Goal: Information Seeking & Learning: Learn about a topic

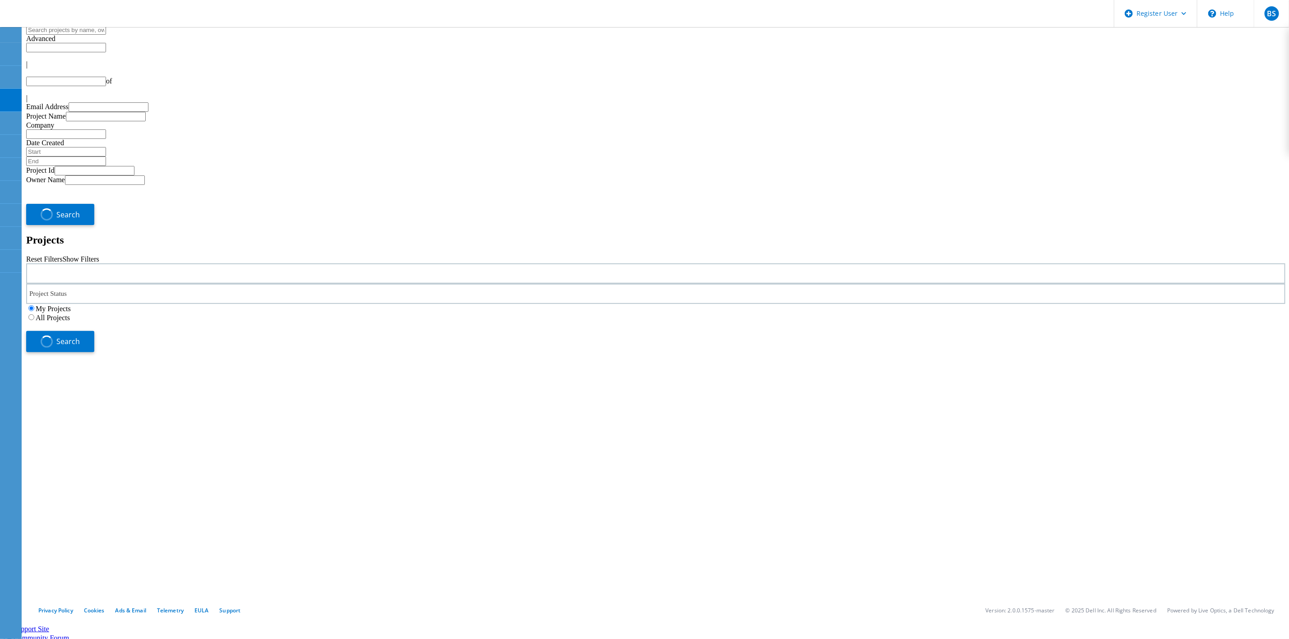
type input "1"
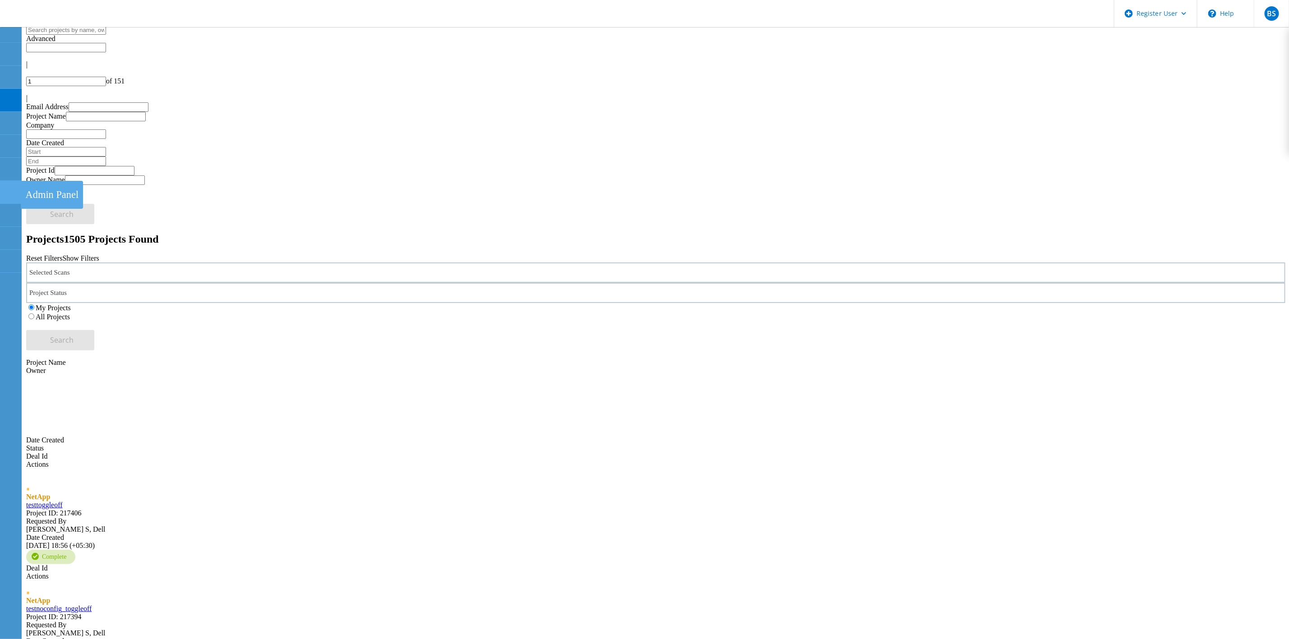
click at [5, 188] on use at bounding box center [5, 188] width 0 height 0
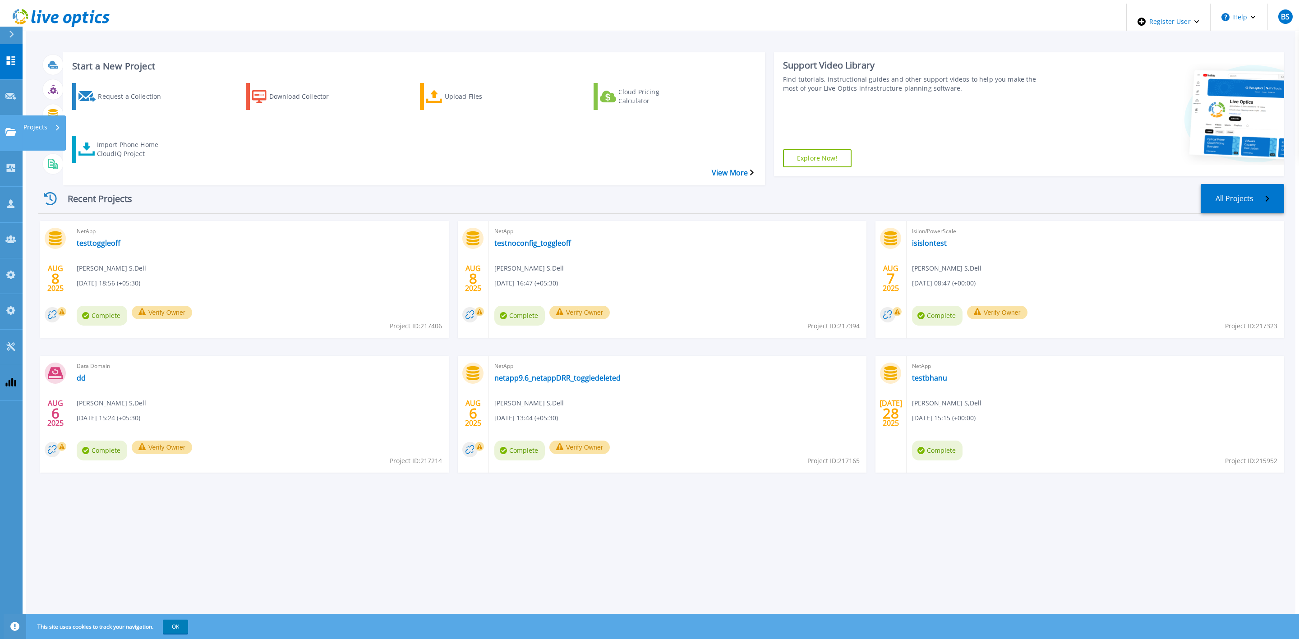
click at [5, 115] on link "Projects Projects" at bounding box center [11, 133] width 23 height 36
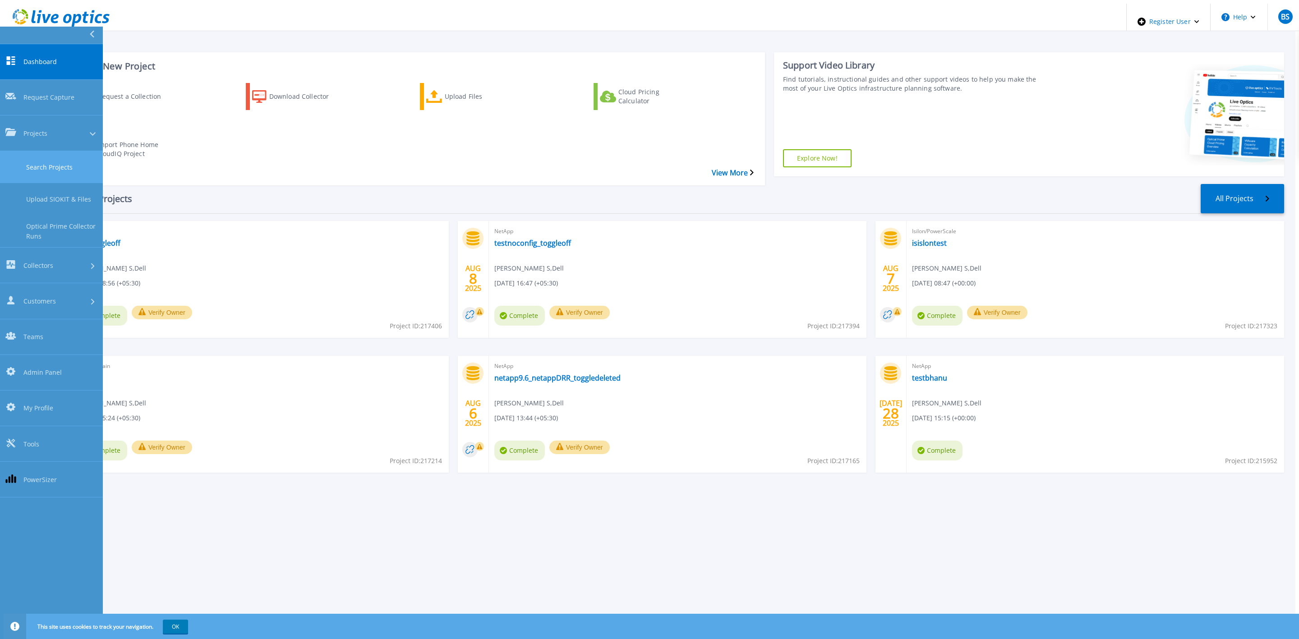
click at [25, 151] on link "Search Projects" at bounding box center [51, 167] width 103 height 32
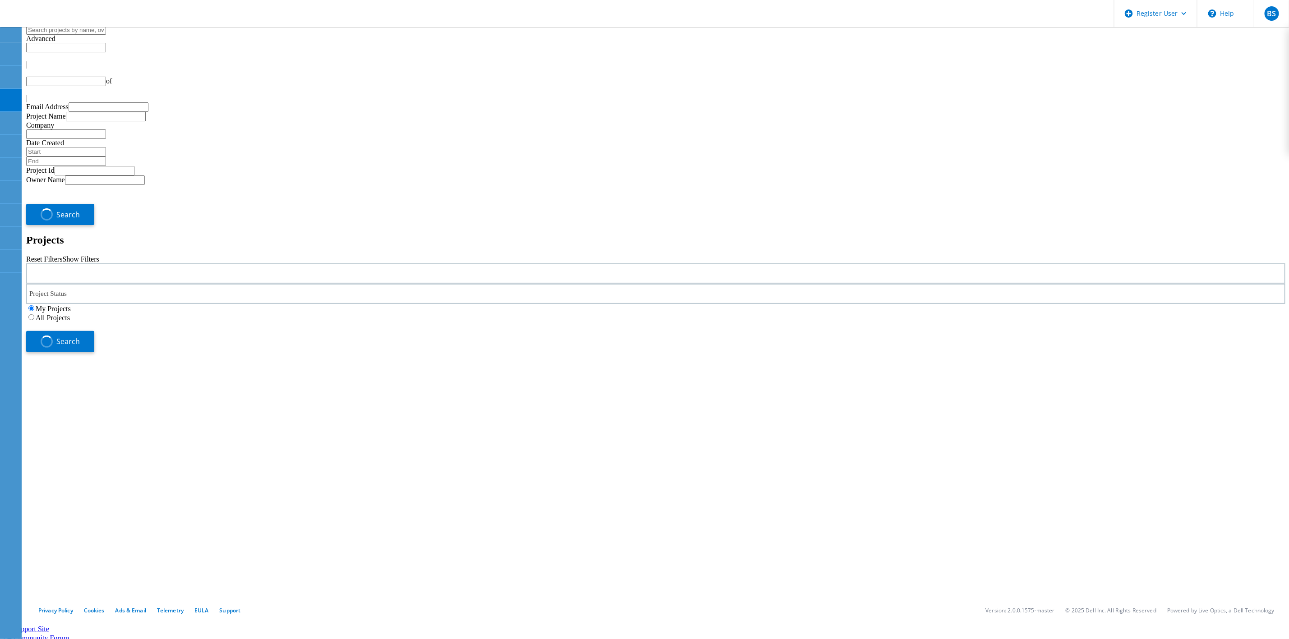
type input "1"
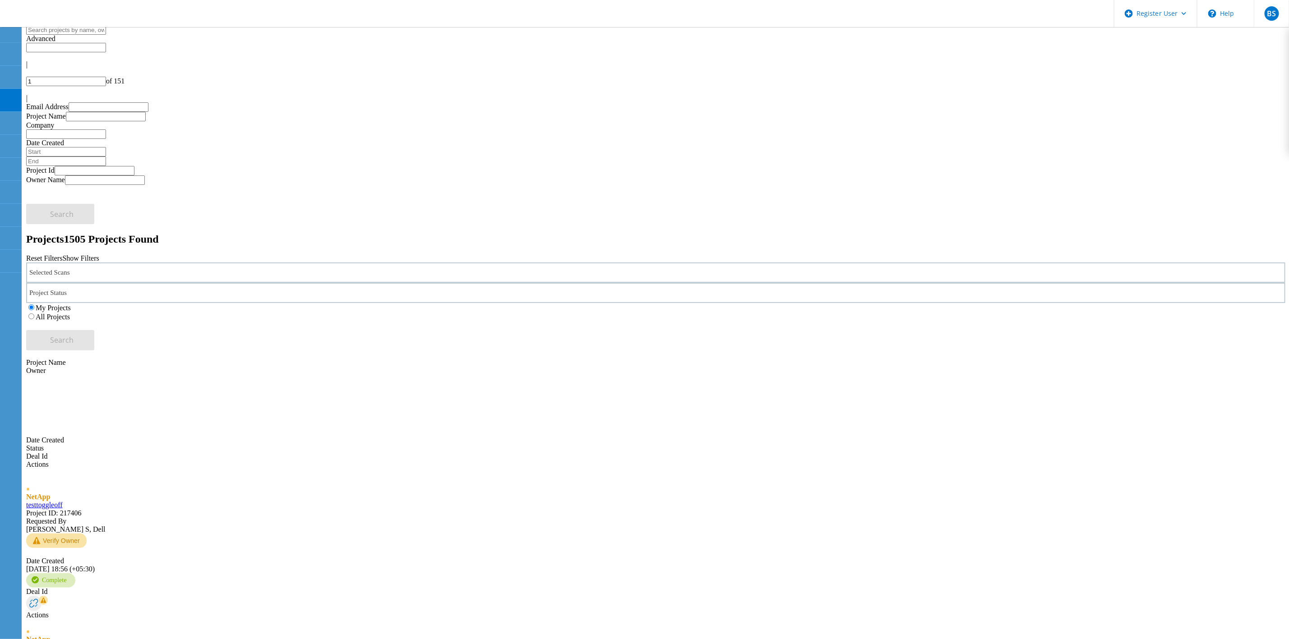
click at [195, 263] on div "Selected Scans" at bounding box center [655, 273] width 1259 height 20
click at [106, 35] on input "text" at bounding box center [66, 29] width 80 height 9
click at [301, 263] on div "Selected Scans" at bounding box center [655, 273] width 1259 height 20
click at [302, 263] on div "Selected Scans" at bounding box center [655, 273] width 1259 height 20
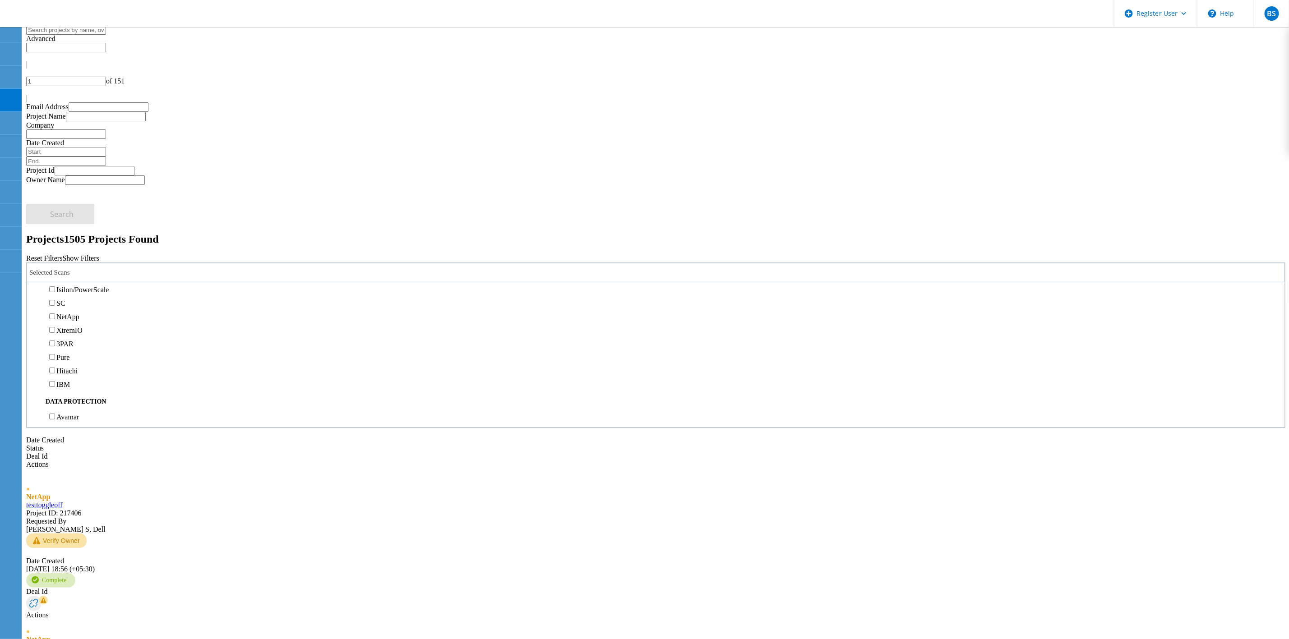
click at [109, 286] on label "Isilon/PowerScale" at bounding box center [82, 290] width 52 height 8
click at [55, 286] on input "Isilon/PowerScale" at bounding box center [52, 289] width 6 height 6
click at [70, 313] on label "All Projects" at bounding box center [53, 317] width 34 height 8
click at [34, 313] on input "All Projects" at bounding box center [31, 316] width 6 height 6
click at [1105, 263] on div "Selected Scans 1 Project Status In Progress Complete Published Anonymous Archiv…" at bounding box center [655, 307] width 1259 height 88
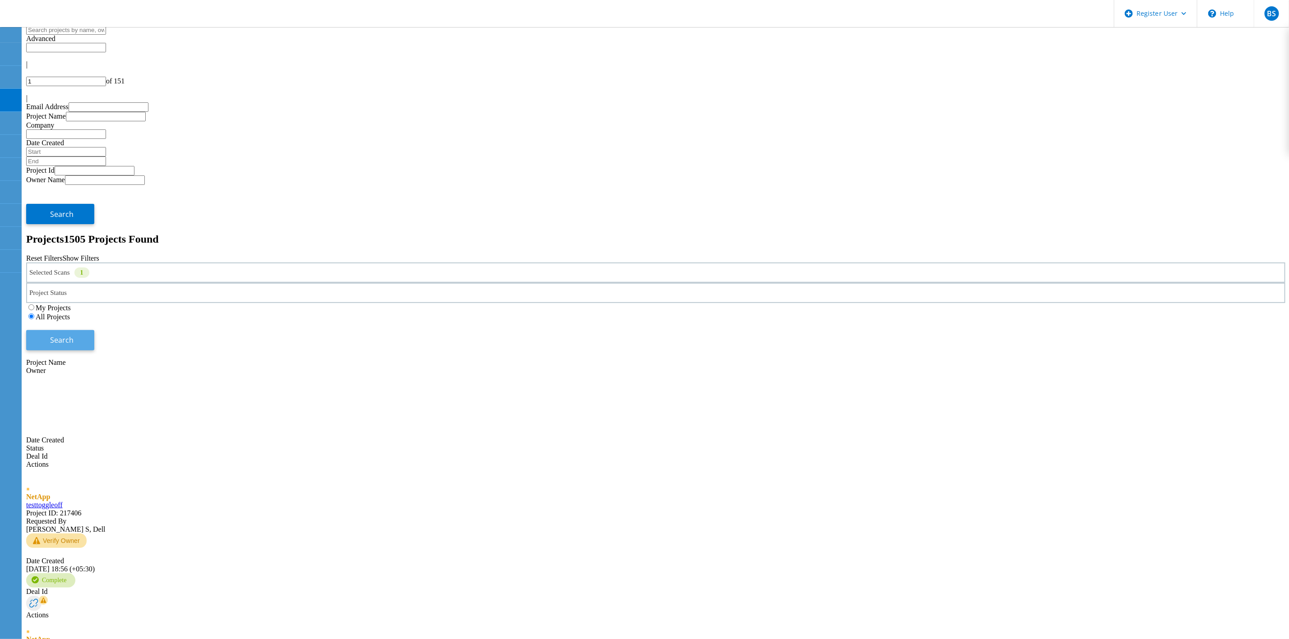
click at [74, 335] on span "Search" at bounding box center [62, 340] width 23 height 10
click at [151, 263] on div "Selected Scans 1" at bounding box center [655, 273] width 1259 height 20
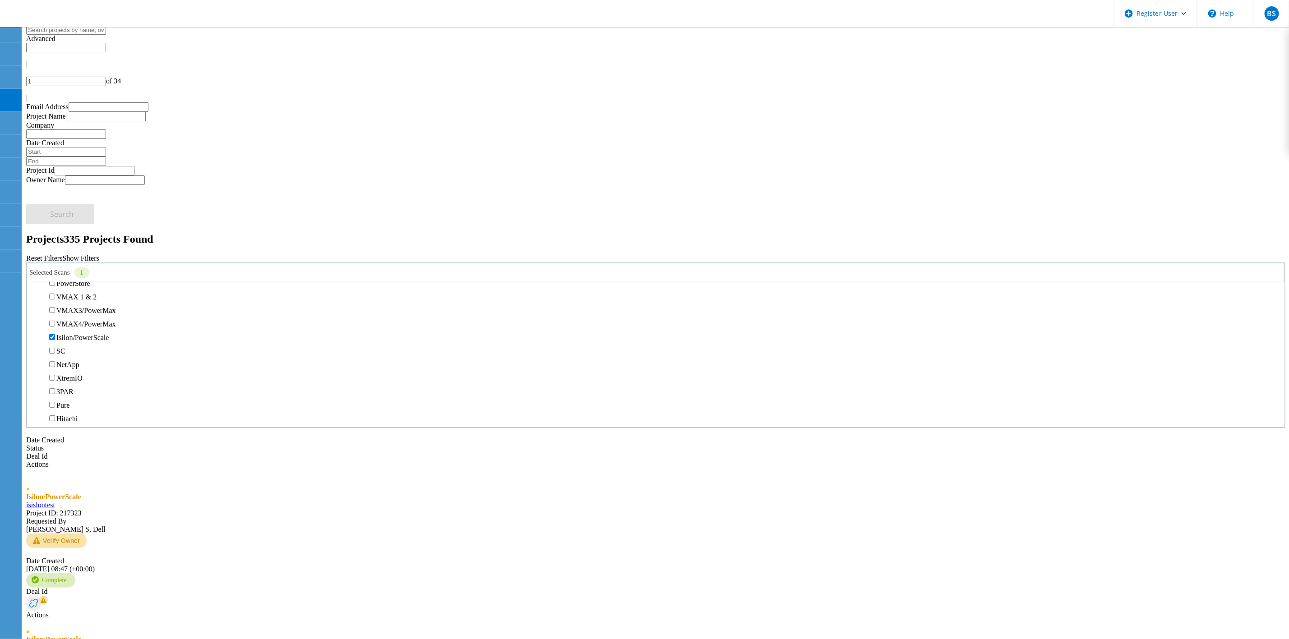
scroll to position [271, 0]
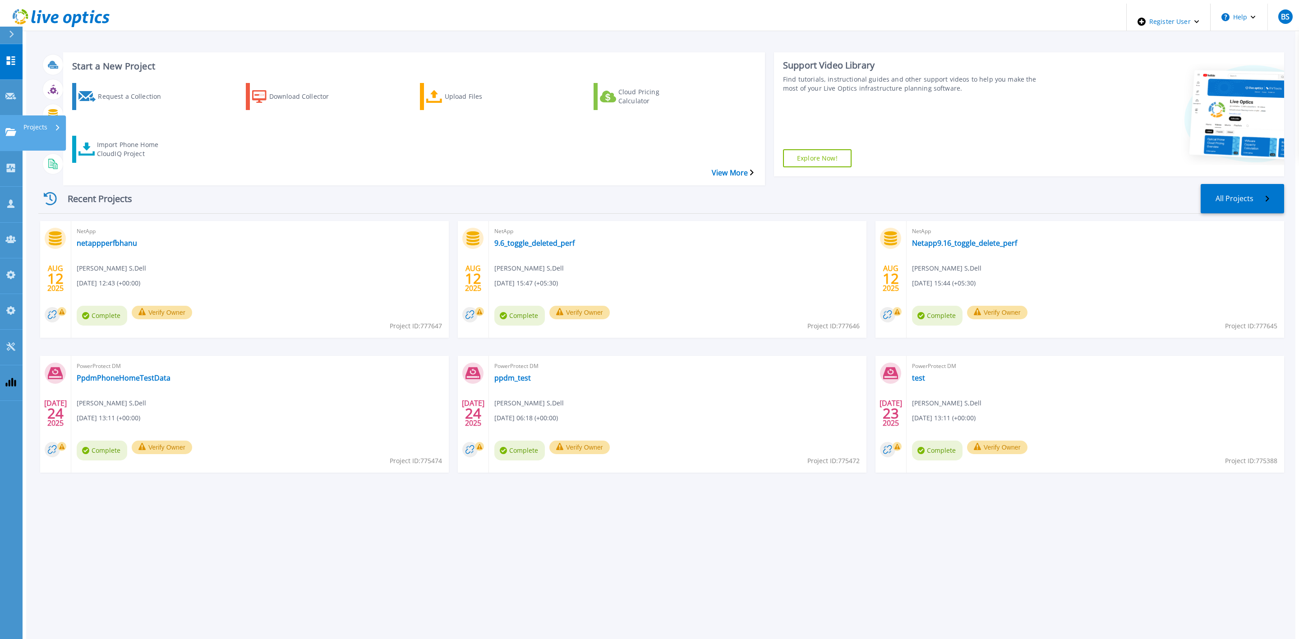
click at [17, 128] on div "Projects" at bounding box center [26, 132] width 42 height 9
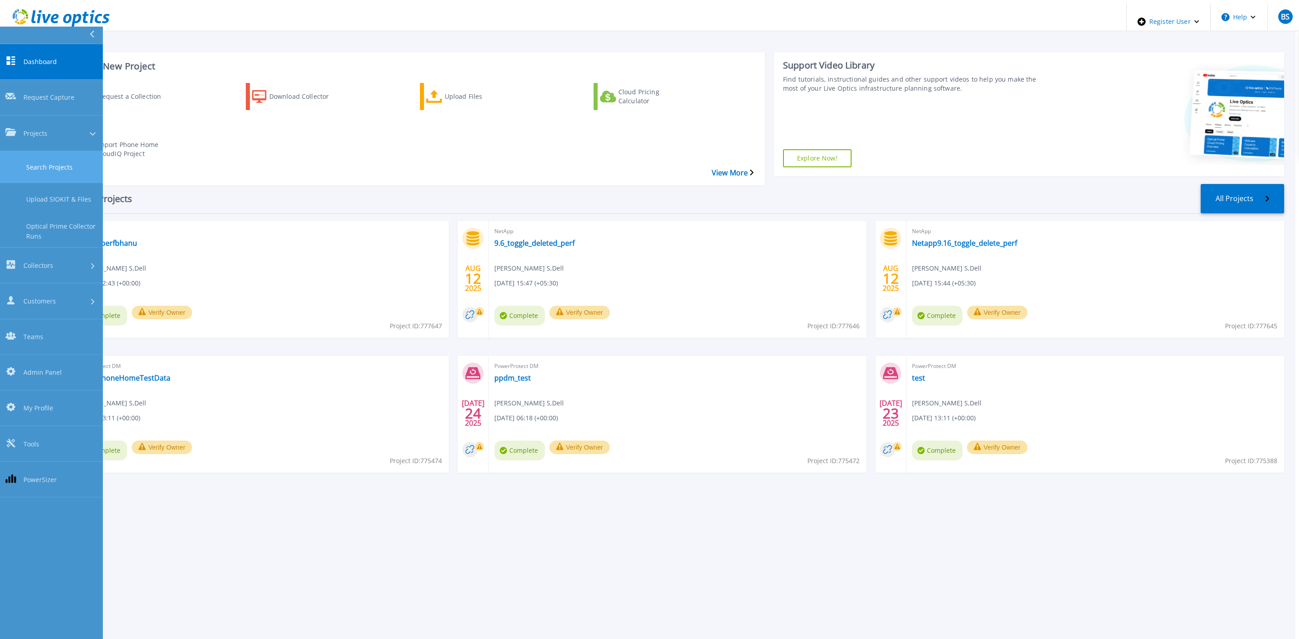
click at [52, 151] on link "Search Projects" at bounding box center [51, 167] width 103 height 32
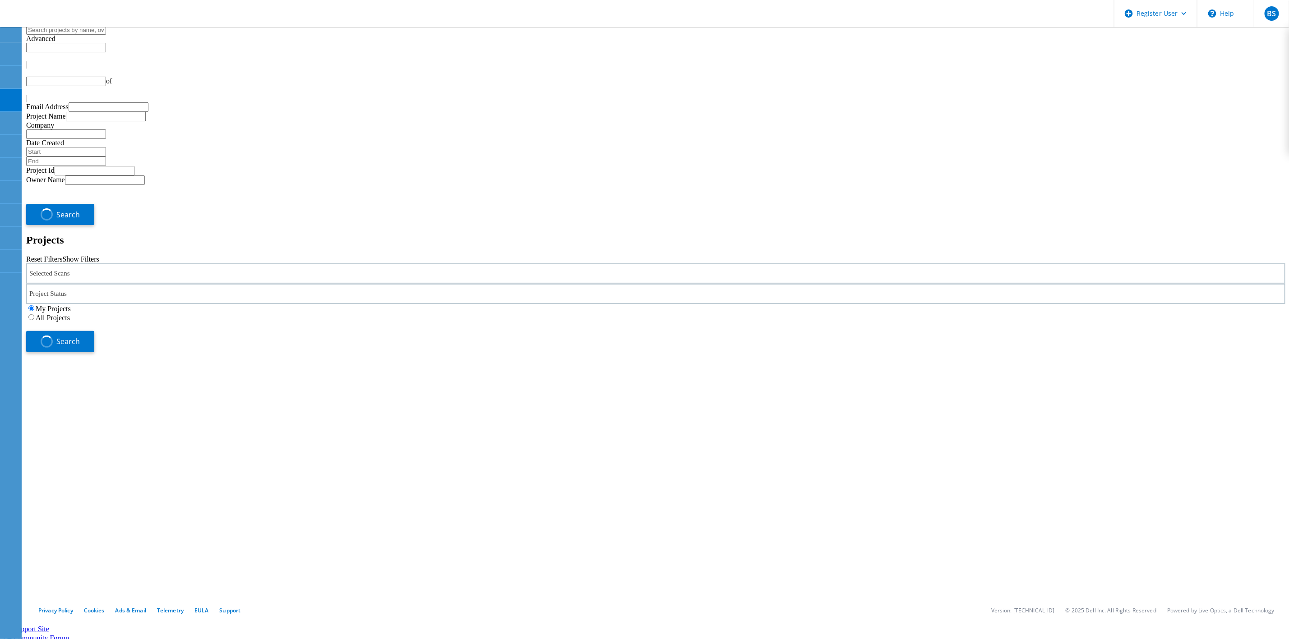
type input "1"
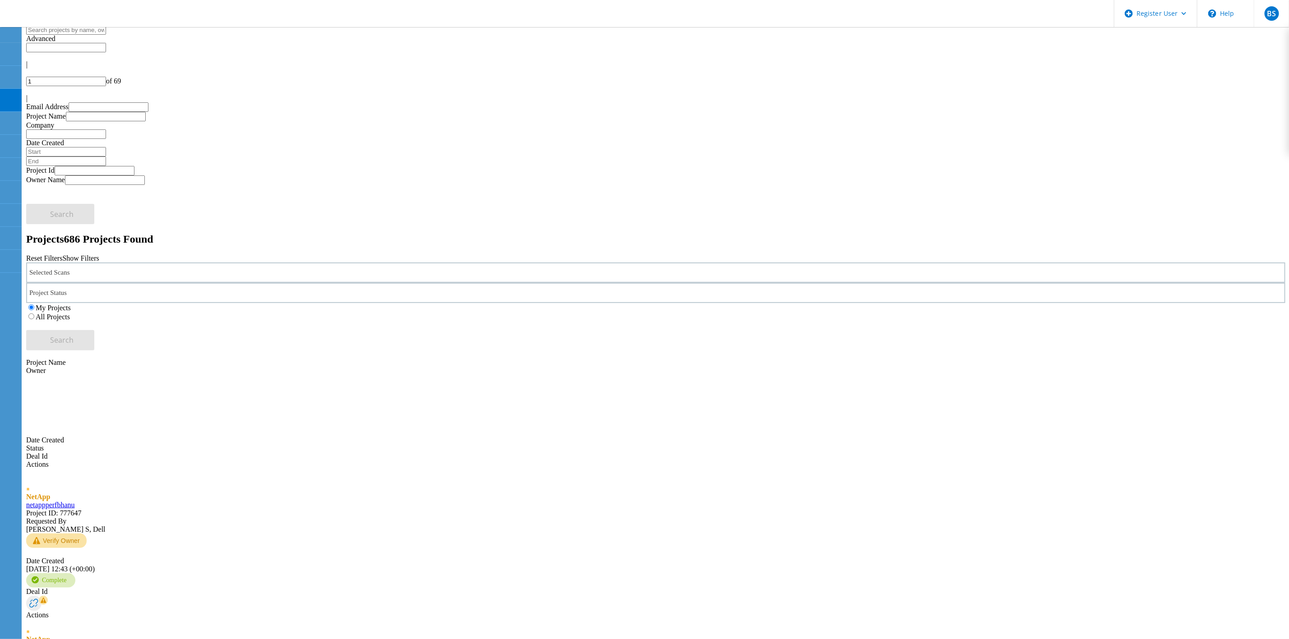
click at [263, 263] on div "Selected Scans" at bounding box center [655, 273] width 1259 height 20
click at [109, 266] on label "Isilon/PowerScale" at bounding box center [82, 270] width 52 height 8
click at [55, 267] on input "Isilon/PowerScale" at bounding box center [52, 270] width 6 height 6
click at [70, 313] on label "All Projects" at bounding box center [53, 317] width 34 height 8
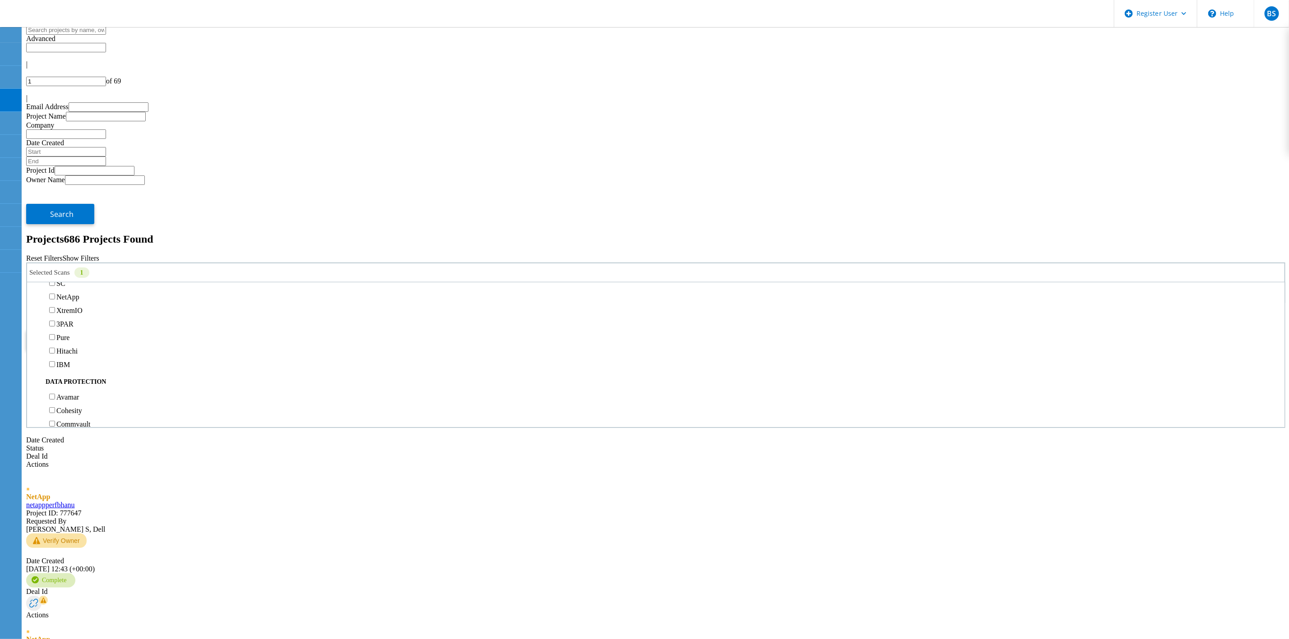
click at [34, 313] on input "All Projects" at bounding box center [31, 316] width 6 height 6
click at [94, 330] on button "Search" at bounding box center [60, 340] width 68 height 20
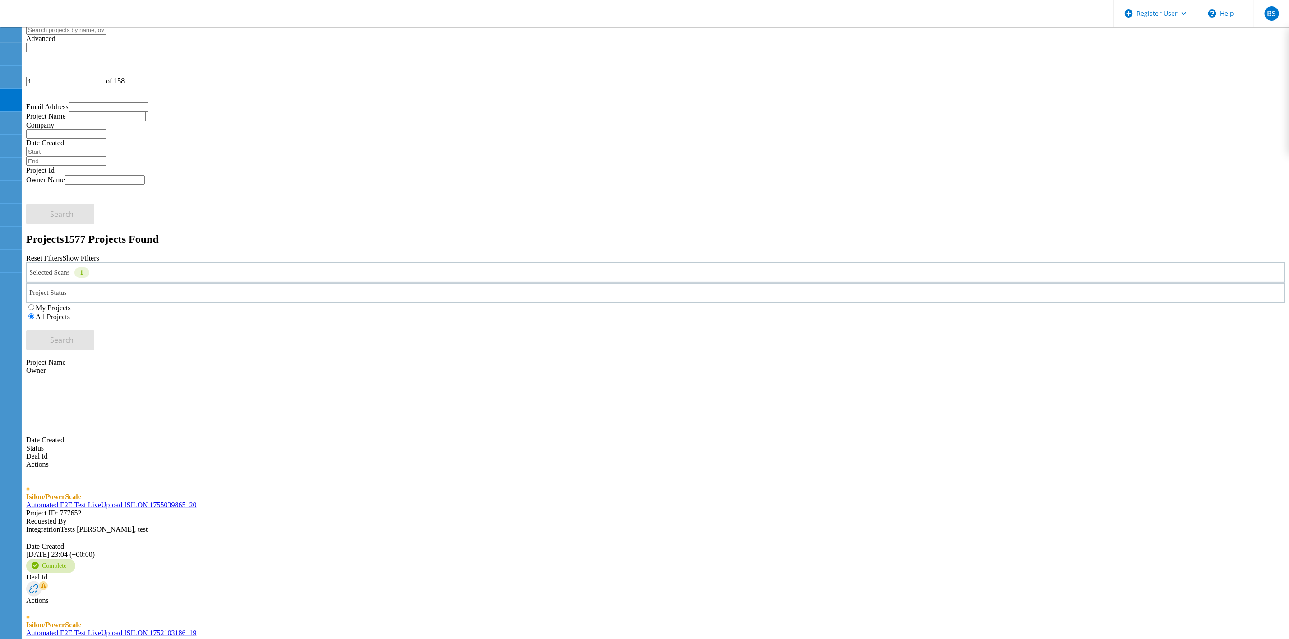
click at [195, 501] on link "Automated E2E Test LiveUpload ISILON 1755039865_20" at bounding box center [111, 505] width 171 height 8
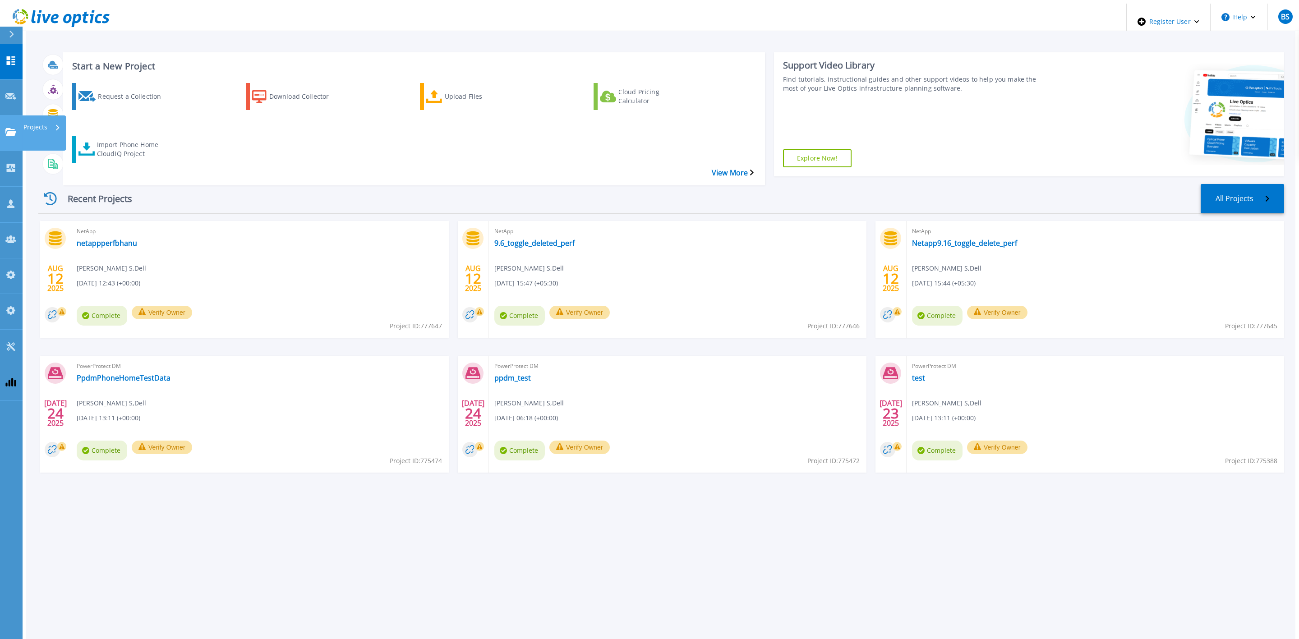
click at [8, 115] on link "Projects Projects" at bounding box center [11, 133] width 23 height 36
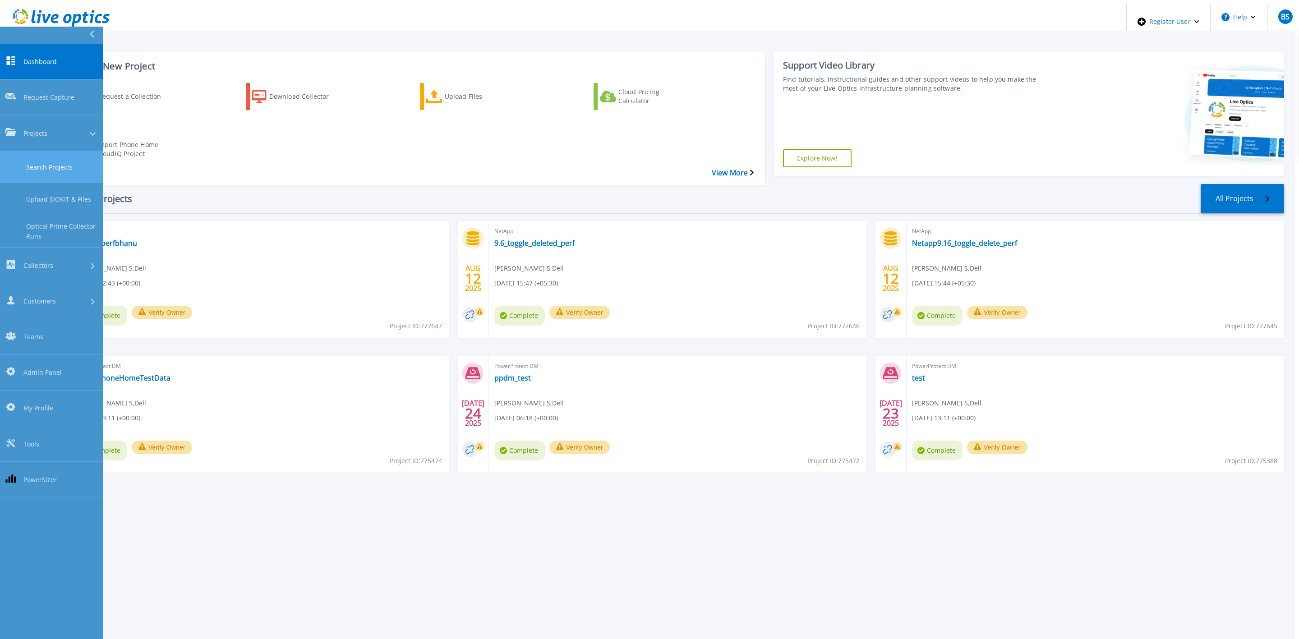
click at [23, 151] on link "Search Projects" at bounding box center [51, 167] width 103 height 32
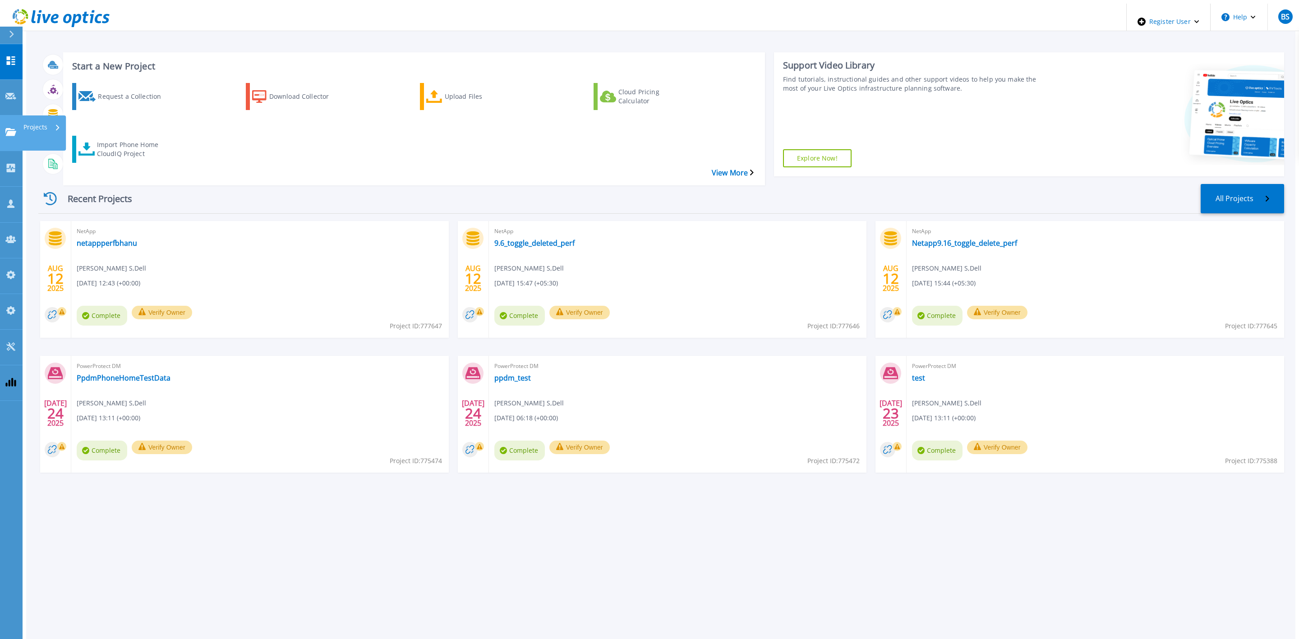
click at [11, 128] on icon at bounding box center [10, 132] width 11 height 8
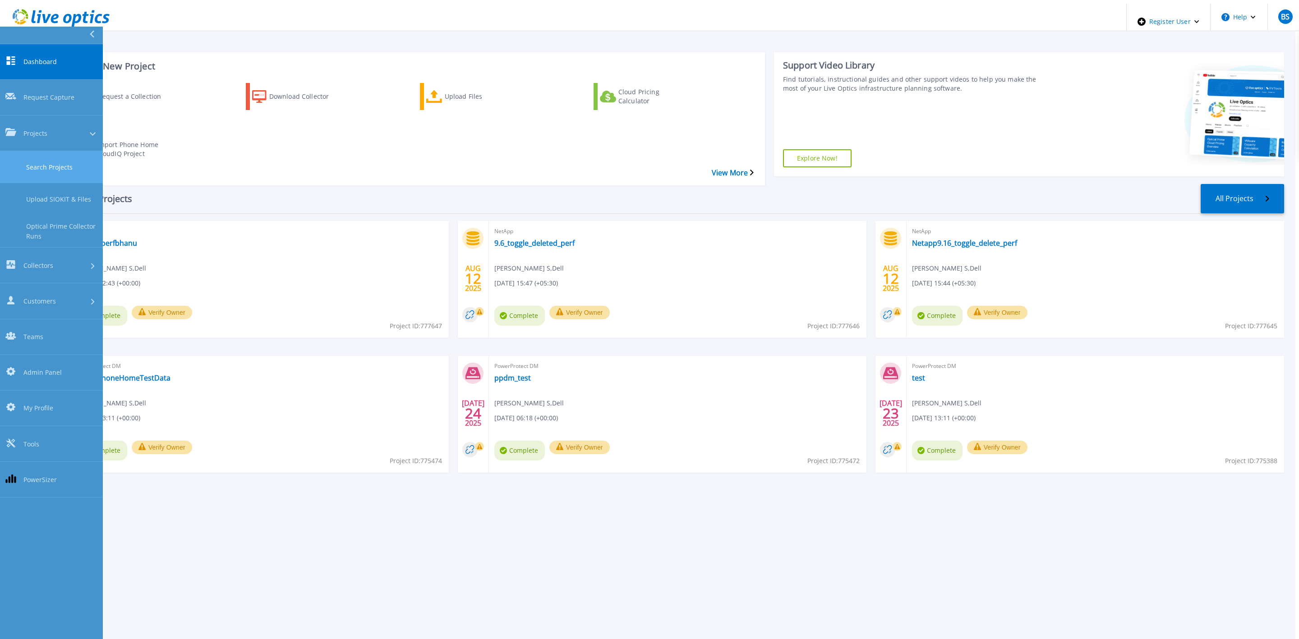
click at [36, 151] on link "Search Projects" at bounding box center [51, 167] width 103 height 32
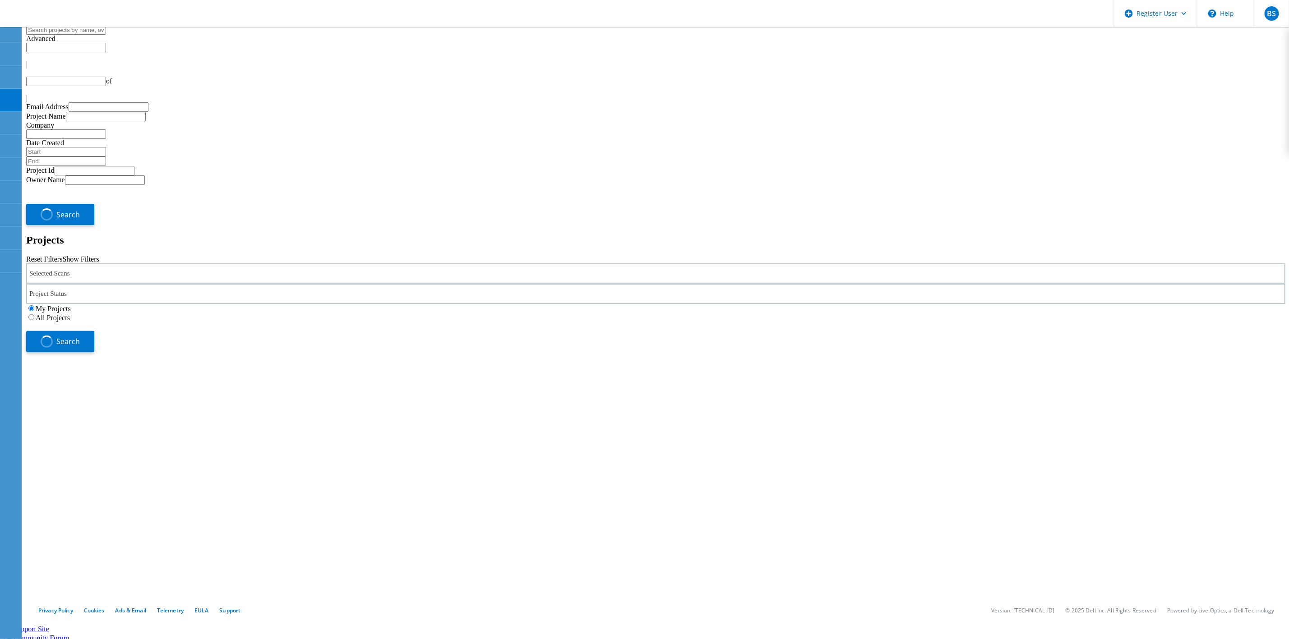
type input "1"
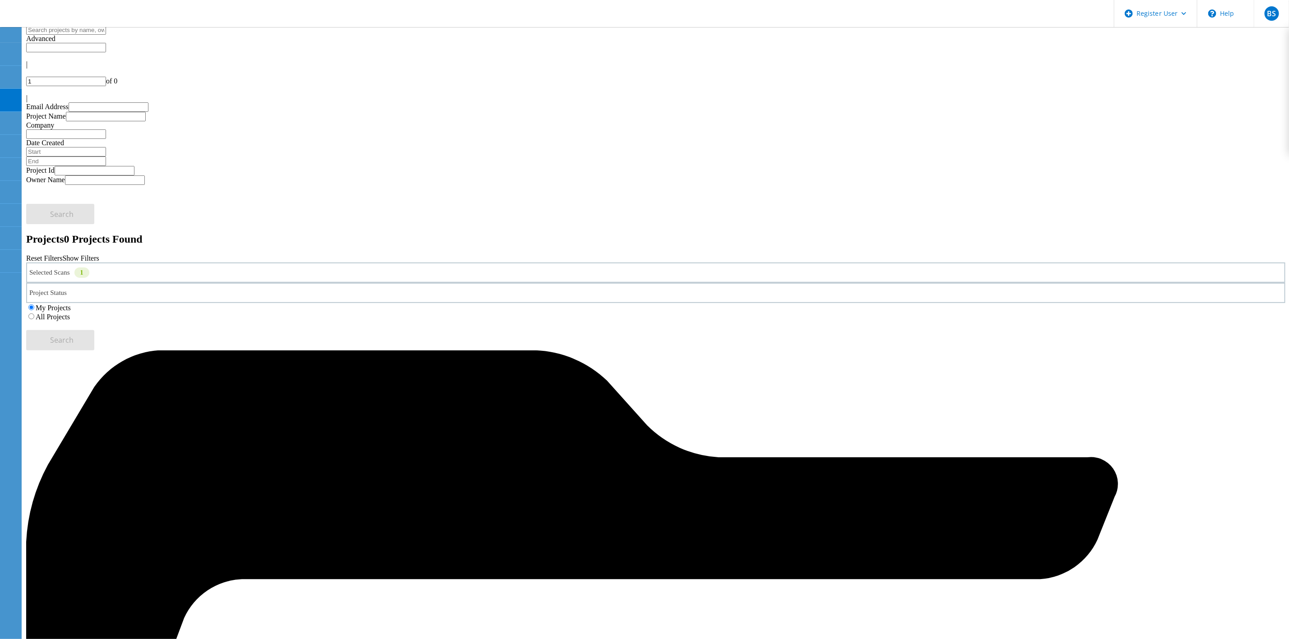
click at [346, 263] on div "Selected Scans 1" at bounding box center [655, 273] width 1259 height 20
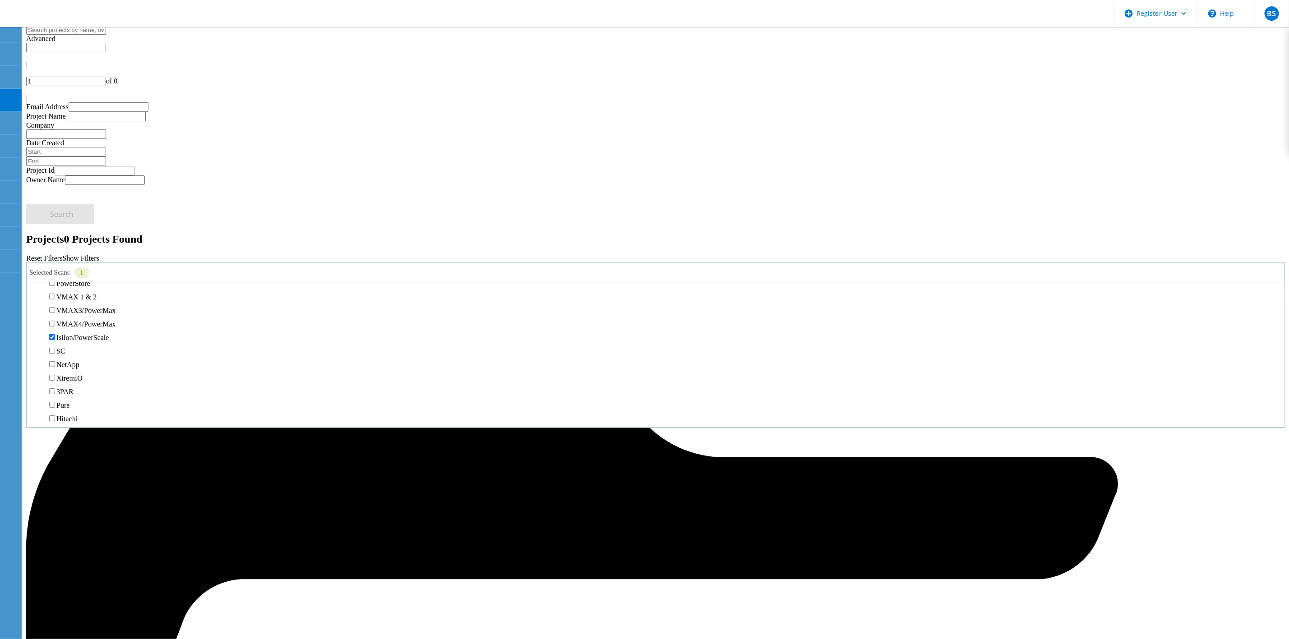
scroll to position [271, 0]
click at [70, 313] on label "All Projects" at bounding box center [53, 317] width 34 height 8
click at [34, 313] on input "All Projects" at bounding box center [31, 316] width 6 height 6
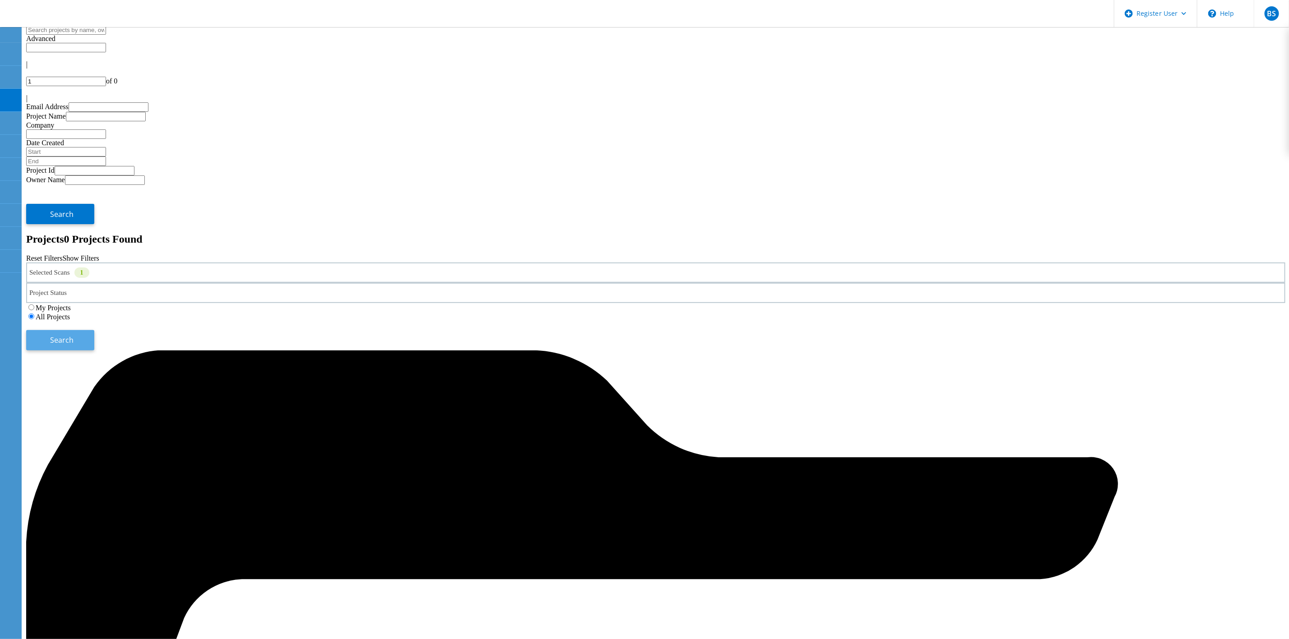
click at [94, 330] on button "Search" at bounding box center [60, 340] width 68 height 20
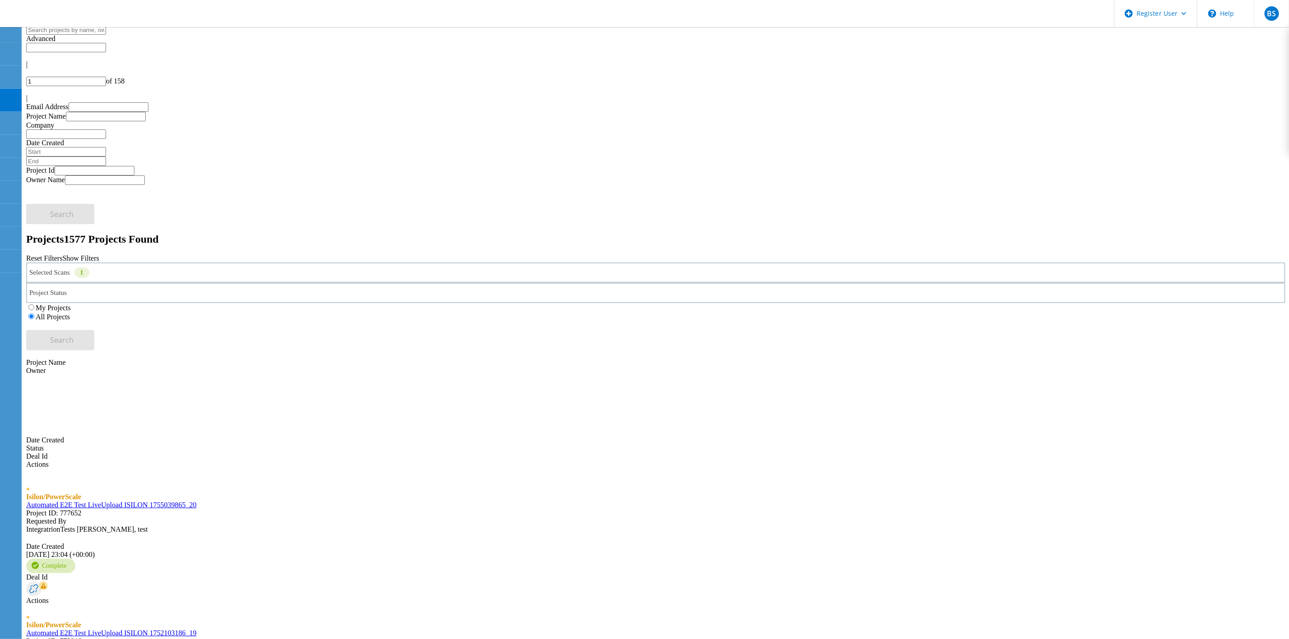
drag, startPoint x: 268, startPoint y: 179, endPoint x: 170, endPoint y: 47, distance: 164.4
click at [106, 35] on input "text" at bounding box center [66, 29] width 80 height 9
type input "jitesh"
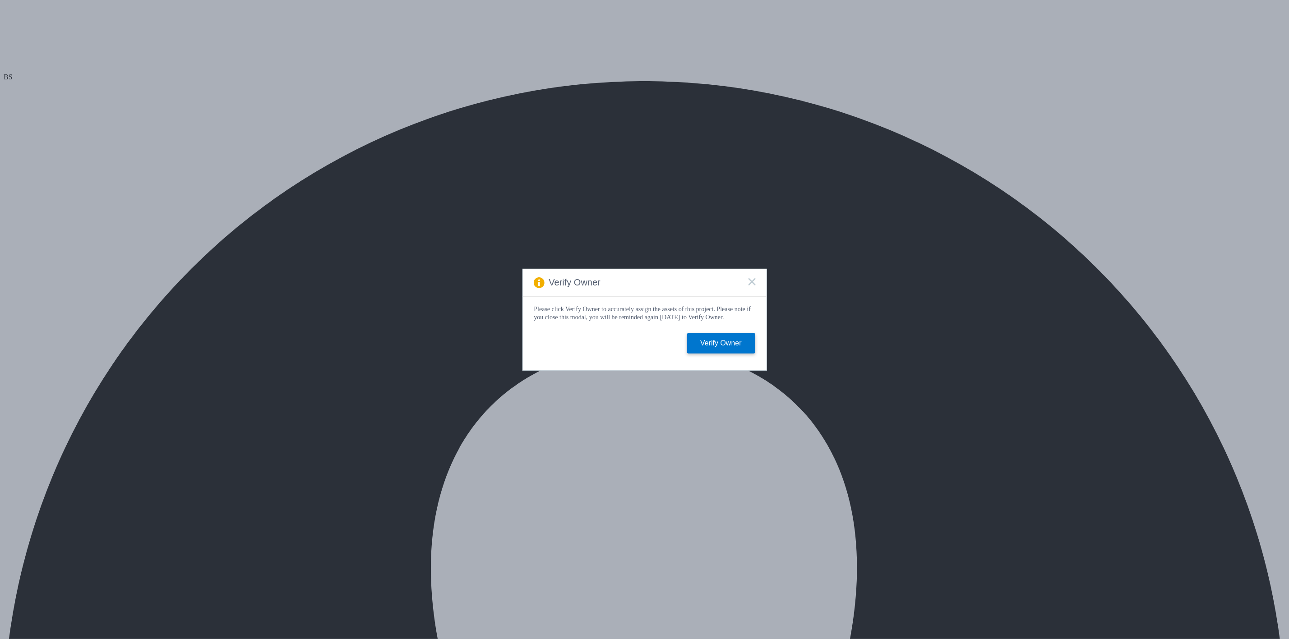
click at [750, 279] on icon at bounding box center [751, 281] width 7 height 7
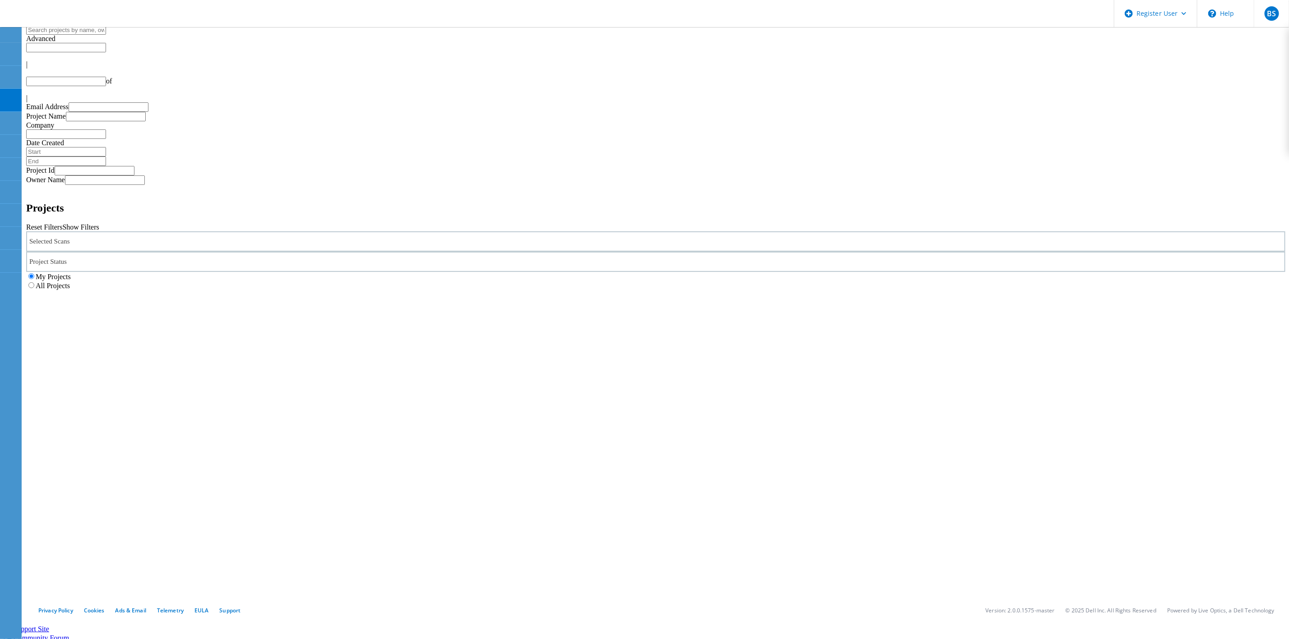
type input "1"
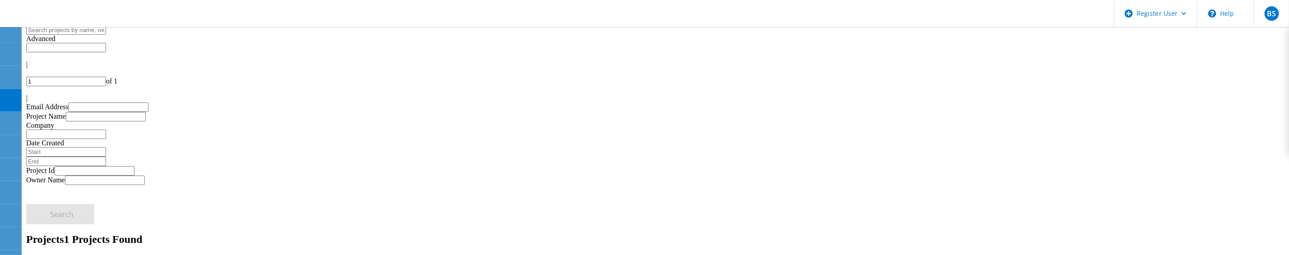
click at [71, 35] on input "text" at bounding box center [66, 29] width 80 height 9
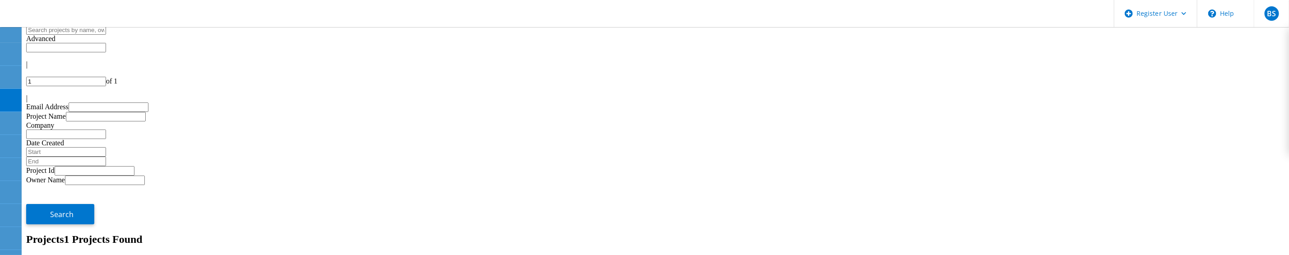
click at [138, 233] on h2 "Projects 1 Projects Found" at bounding box center [655, 239] width 1259 height 12
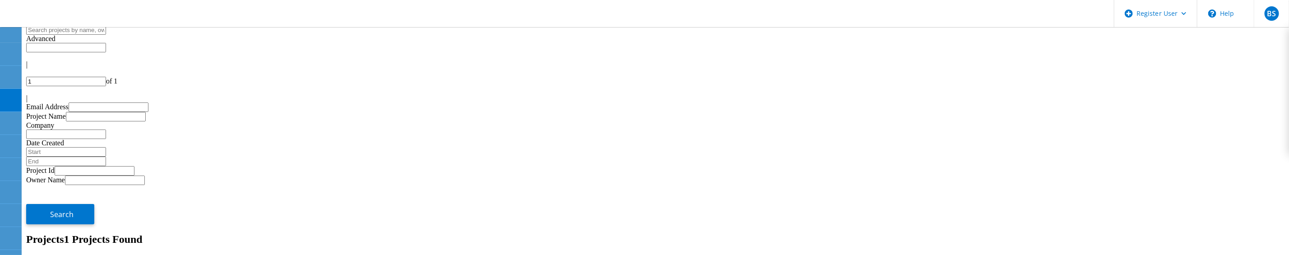
click at [79, 226] on label "NetApp" at bounding box center [67, 230] width 23 height 8
click at [55, 226] on input "NetApp" at bounding box center [52, 229] width 6 height 6
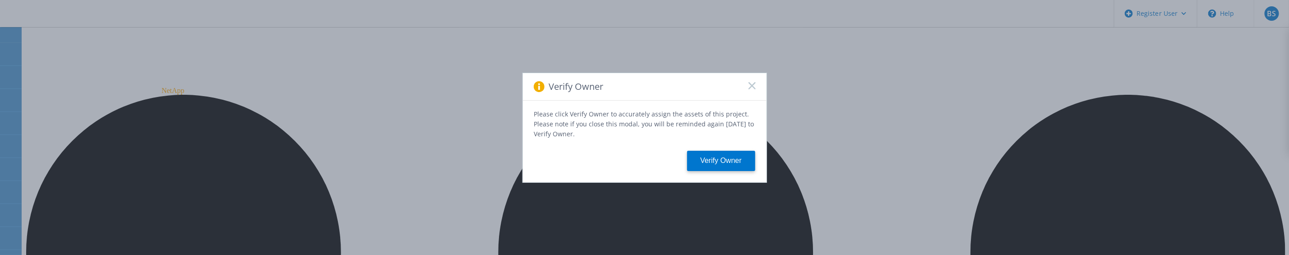
click at [752, 91] on span at bounding box center [751, 86] width 7 height 9
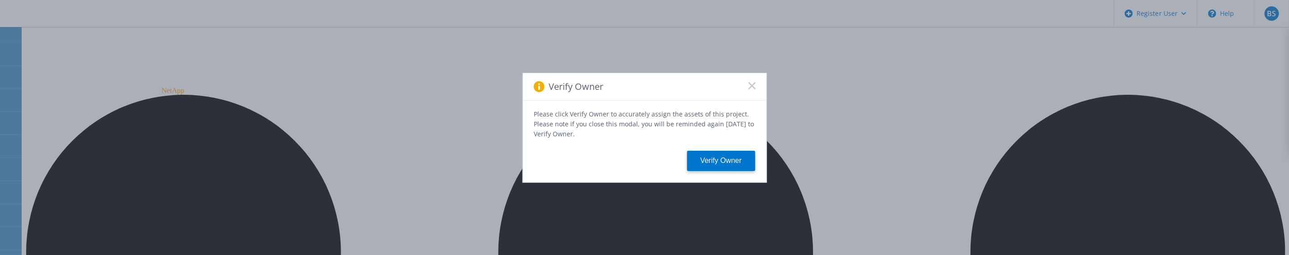
click at [754, 88] on icon at bounding box center [751, 85] width 7 height 7
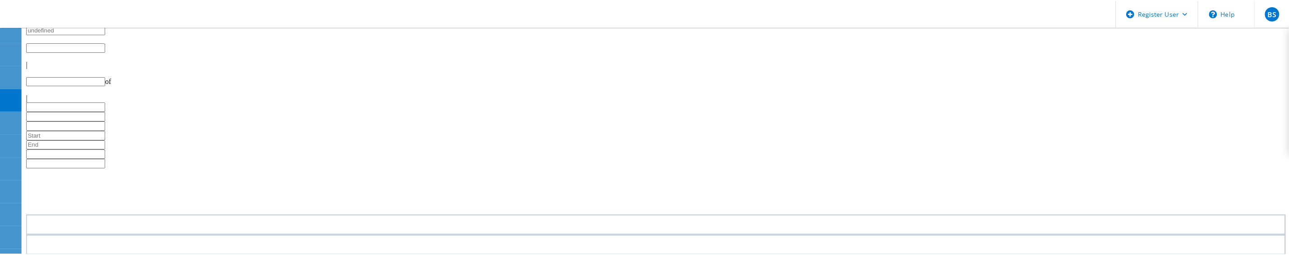
scroll to position [68, 0]
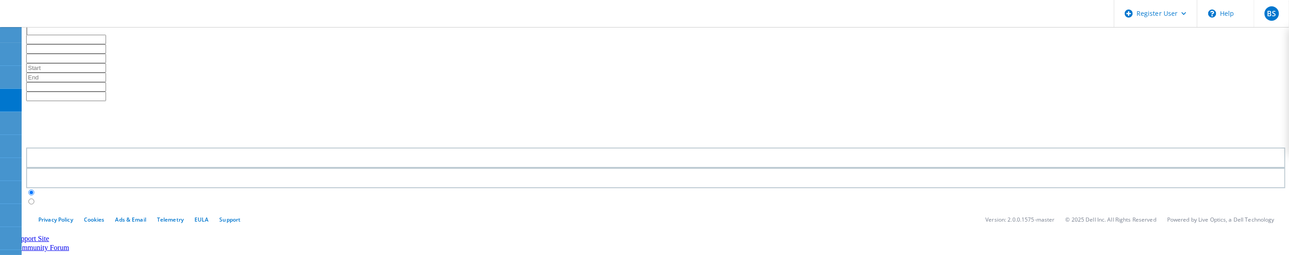
type input "1"
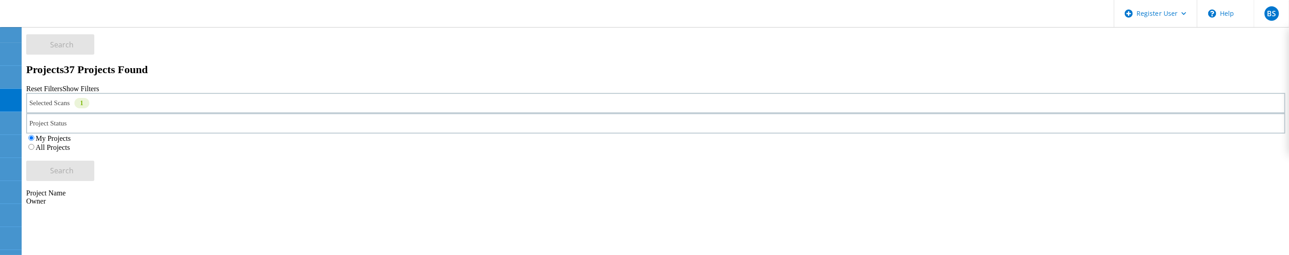
scroll to position [135, 0]
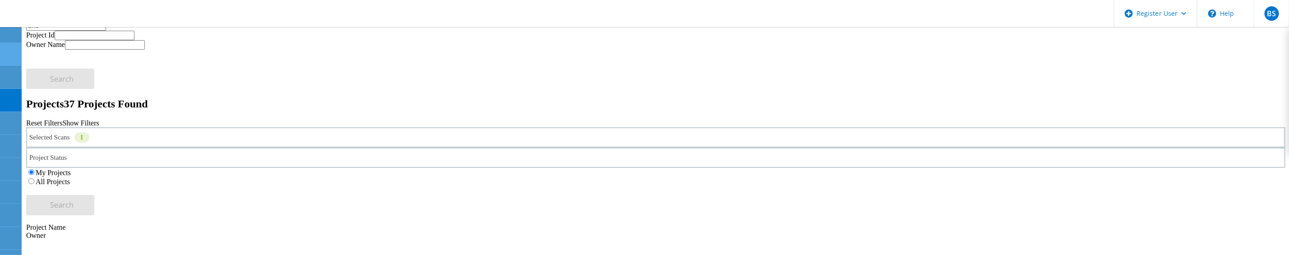
click at [5, 50] on use at bounding box center [5, 50] width 0 height 0
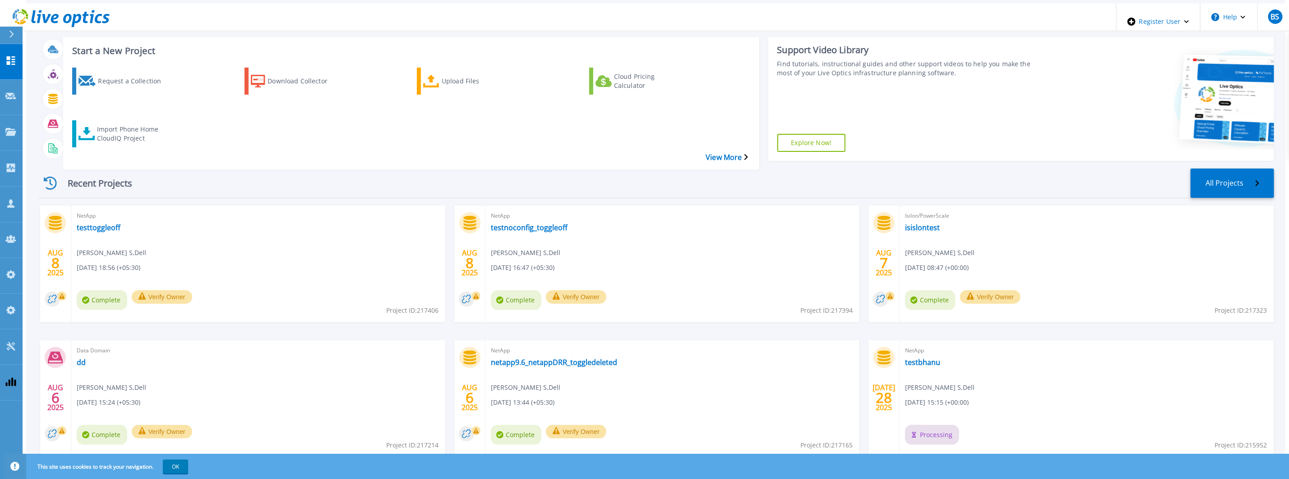
scroll to position [20, 0]
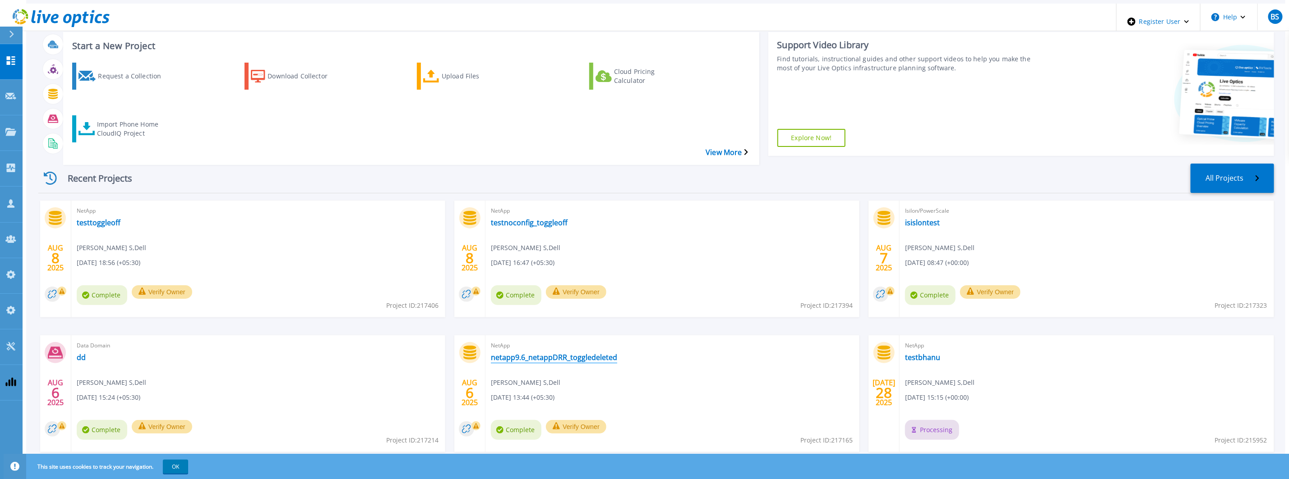
click at [566, 353] on link "netapp9.6_netappDRR_toggledeleted" at bounding box center [554, 357] width 126 height 9
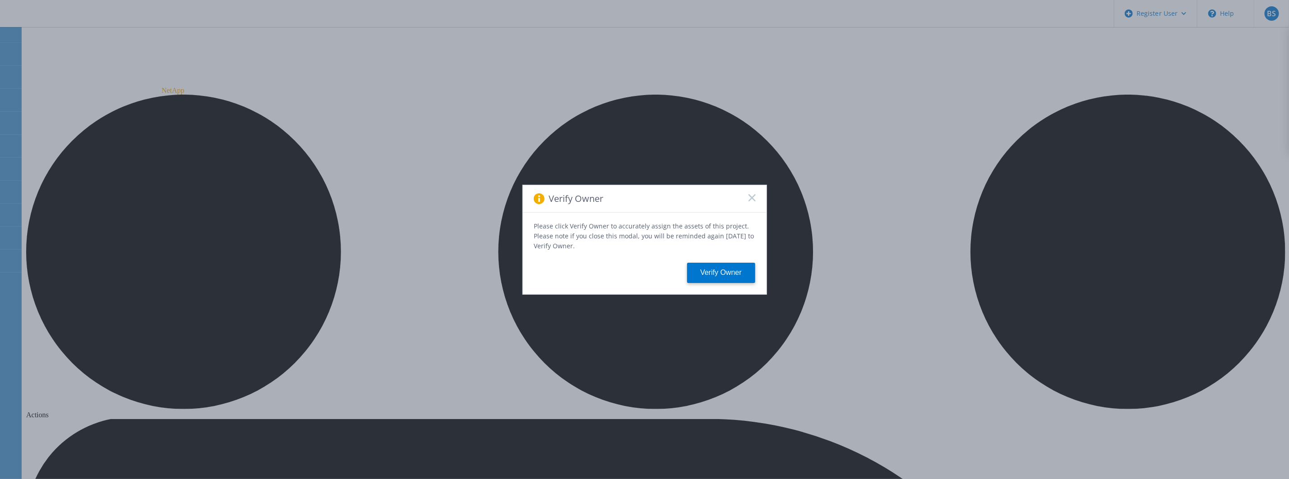
click at [751, 200] on rect at bounding box center [752, 198] width 8 height 8
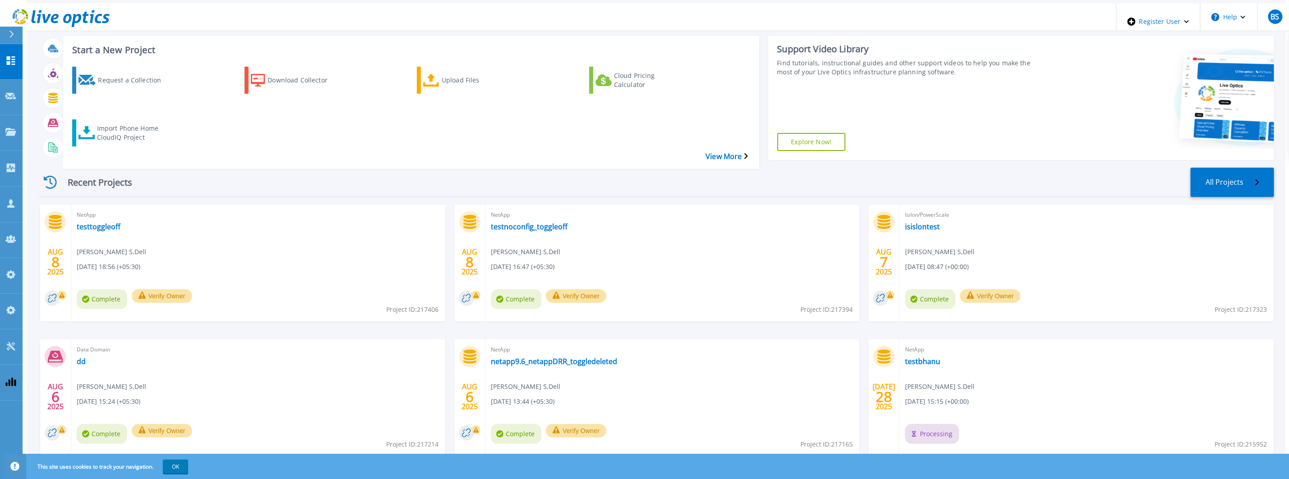
scroll to position [20, 0]
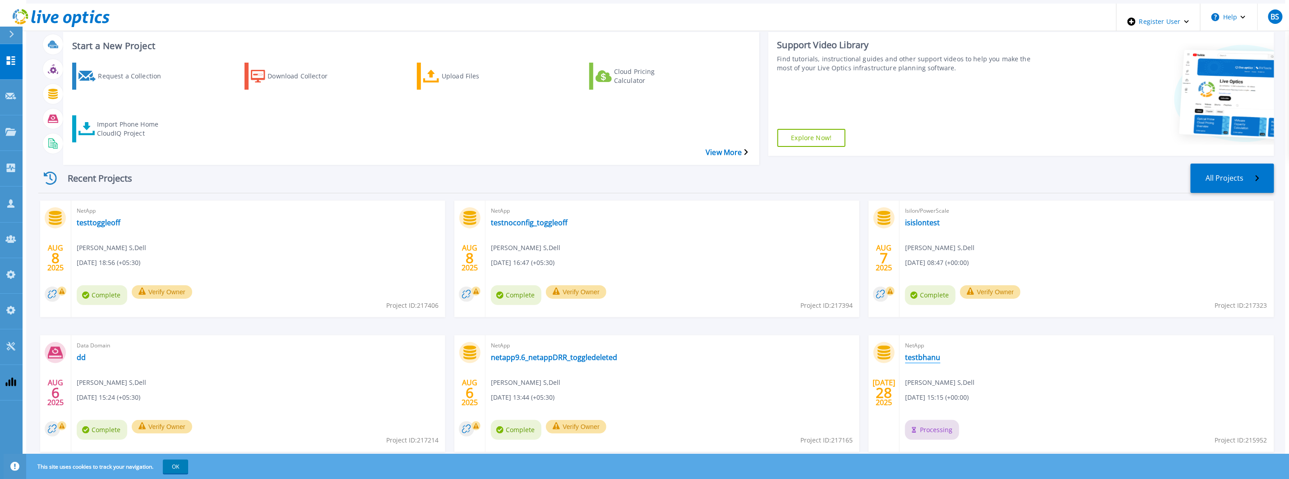
click at [926, 353] on link "testbhanu" at bounding box center [922, 357] width 35 height 9
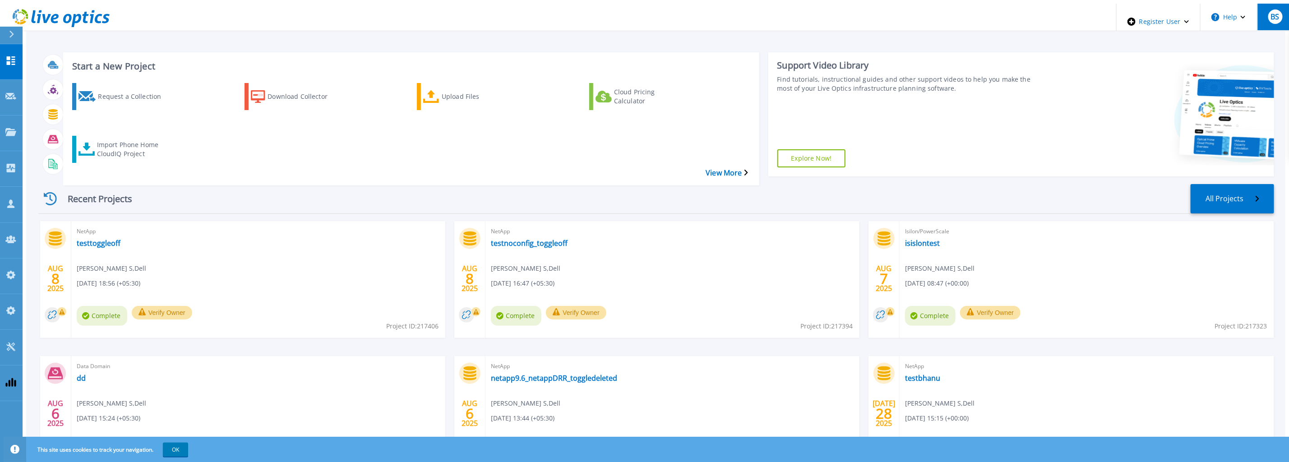
click at [1275, 13] on span "BS" at bounding box center [1275, 16] width 9 height 7
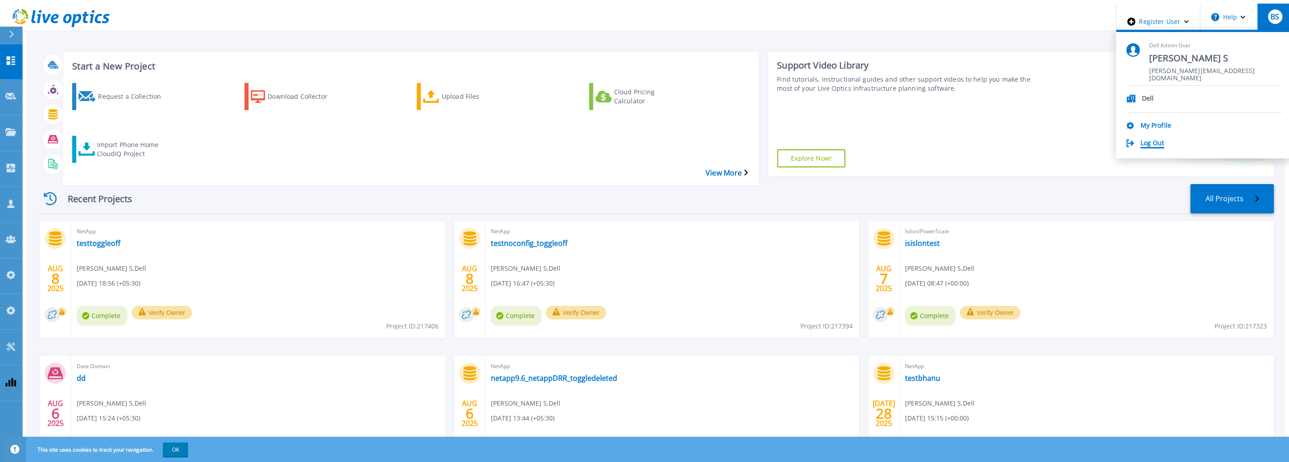
click at [1164, 140] on link "Log Out" at bounding box center [1152, 143] width 24 height 9
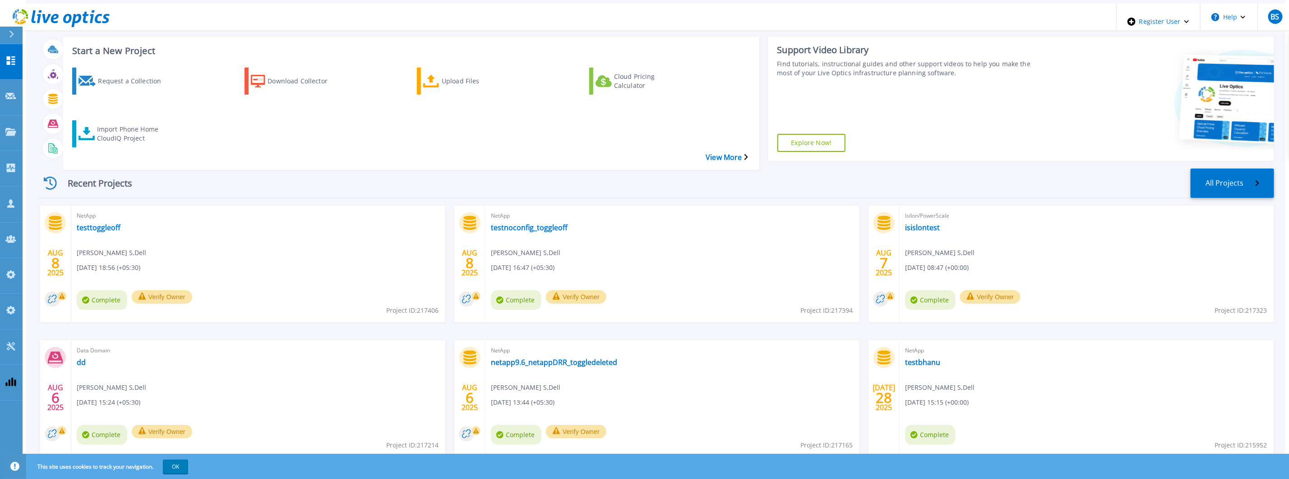
scroll to position [20, 0]
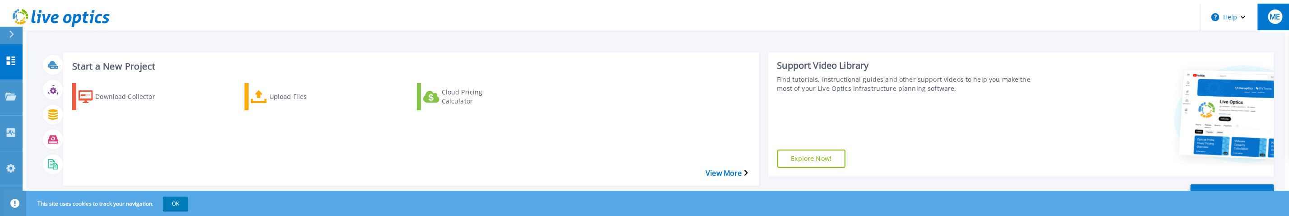
click at [1280, 14] on button "ME" at bounding box center [1274, 17] width 35 height 27
click at [559, 193] on div "This site uses cookies to track your navigation. OK" at bounding box center [648, 202] width 1289 height 25
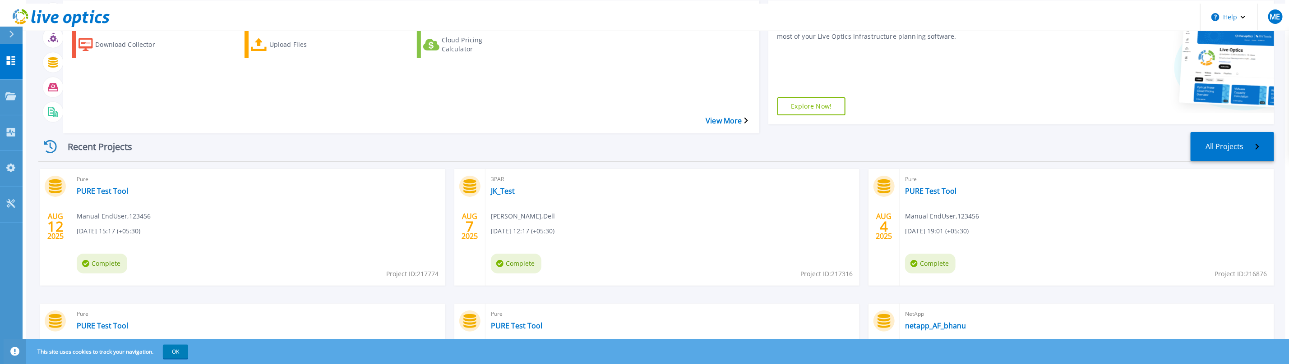
scroll to position [68, 0]
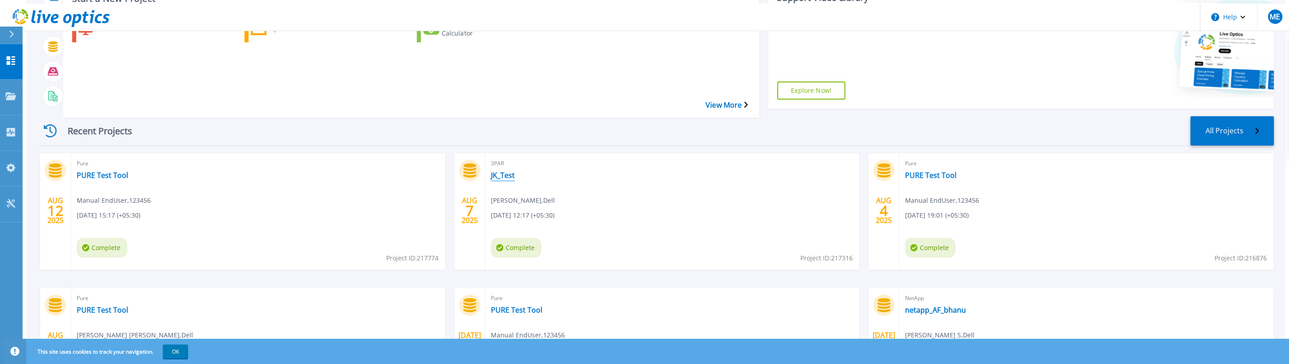
click at [495, 171] on link "JK_Test" at bounding box center [503, 175] width 24 height 9
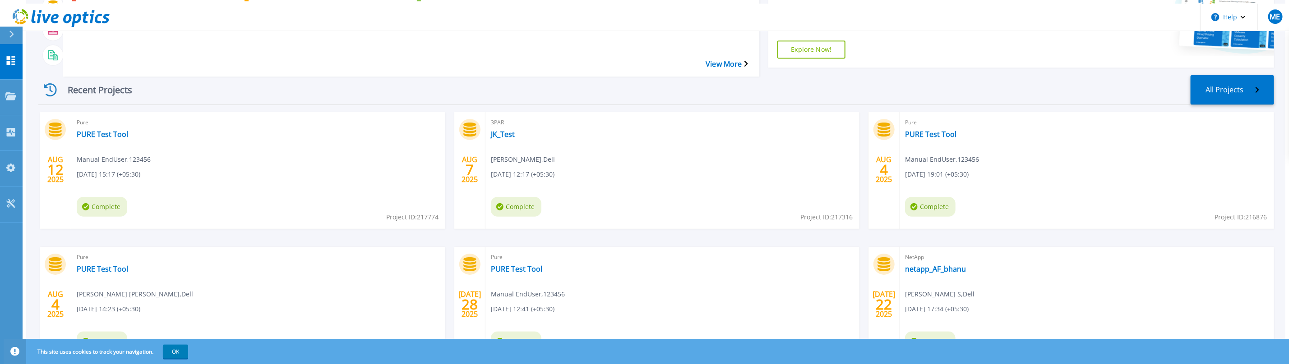
scroll to position [135, 0]
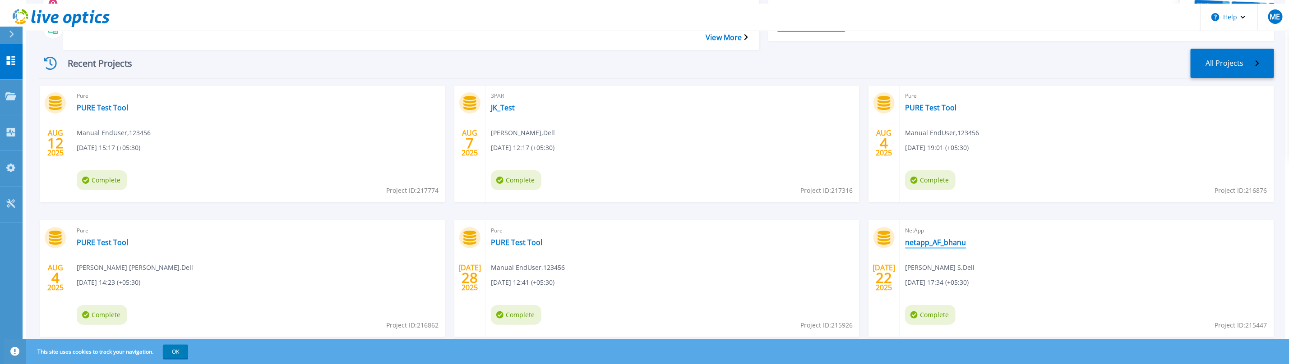
click at [916, 238] on link "netapp_AF_bhanu" at bounding box center [935, 242] width 61 height 9
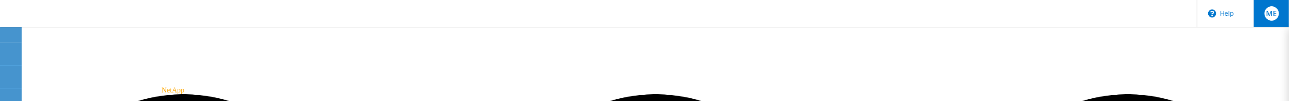
click at [1270, 18] on div "ME" at bounding box center [1271, 13] width 14 height 14
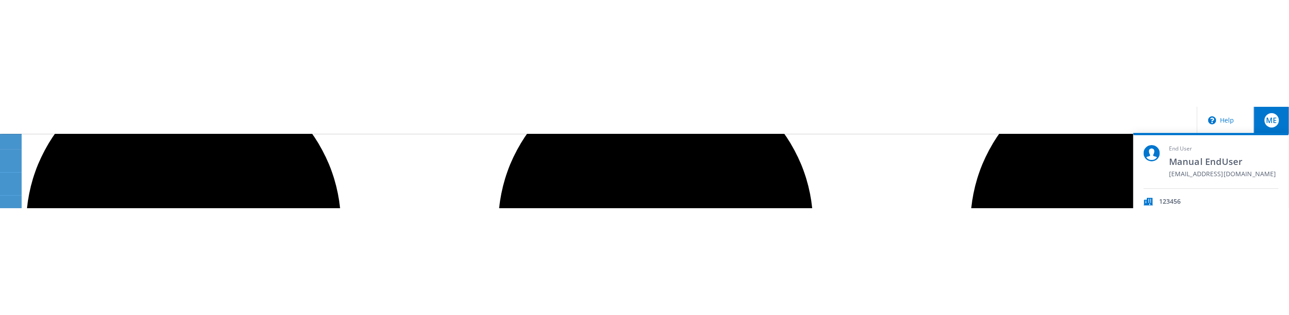
scroll to position [135, 0]
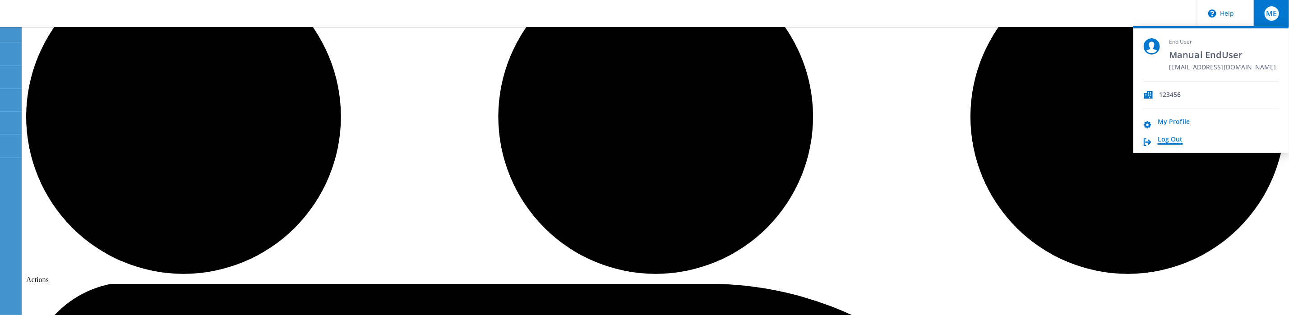
click at [1175, 138] on link "Log Out" at bounding box center [1169, 140] width 25 height 9
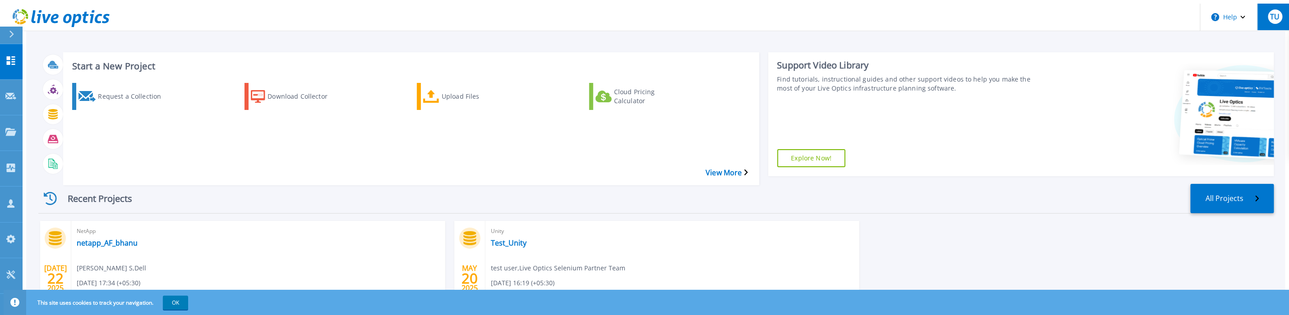
click at [1270, 13] on span "TU" at bounding box center [1274, 16] width 9 height 7
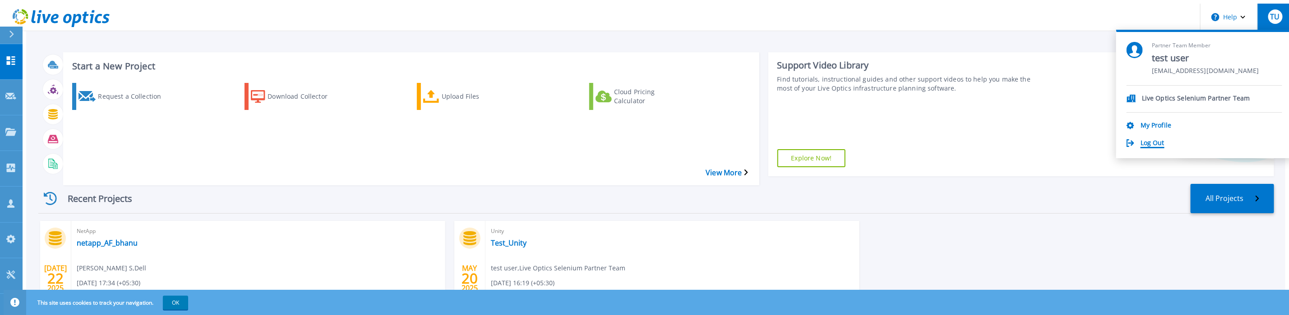
click at [1161, 139] on link "Log Out" at bounding box center [1152, 143] width 24 height 9
